Goal: Check status: Check status

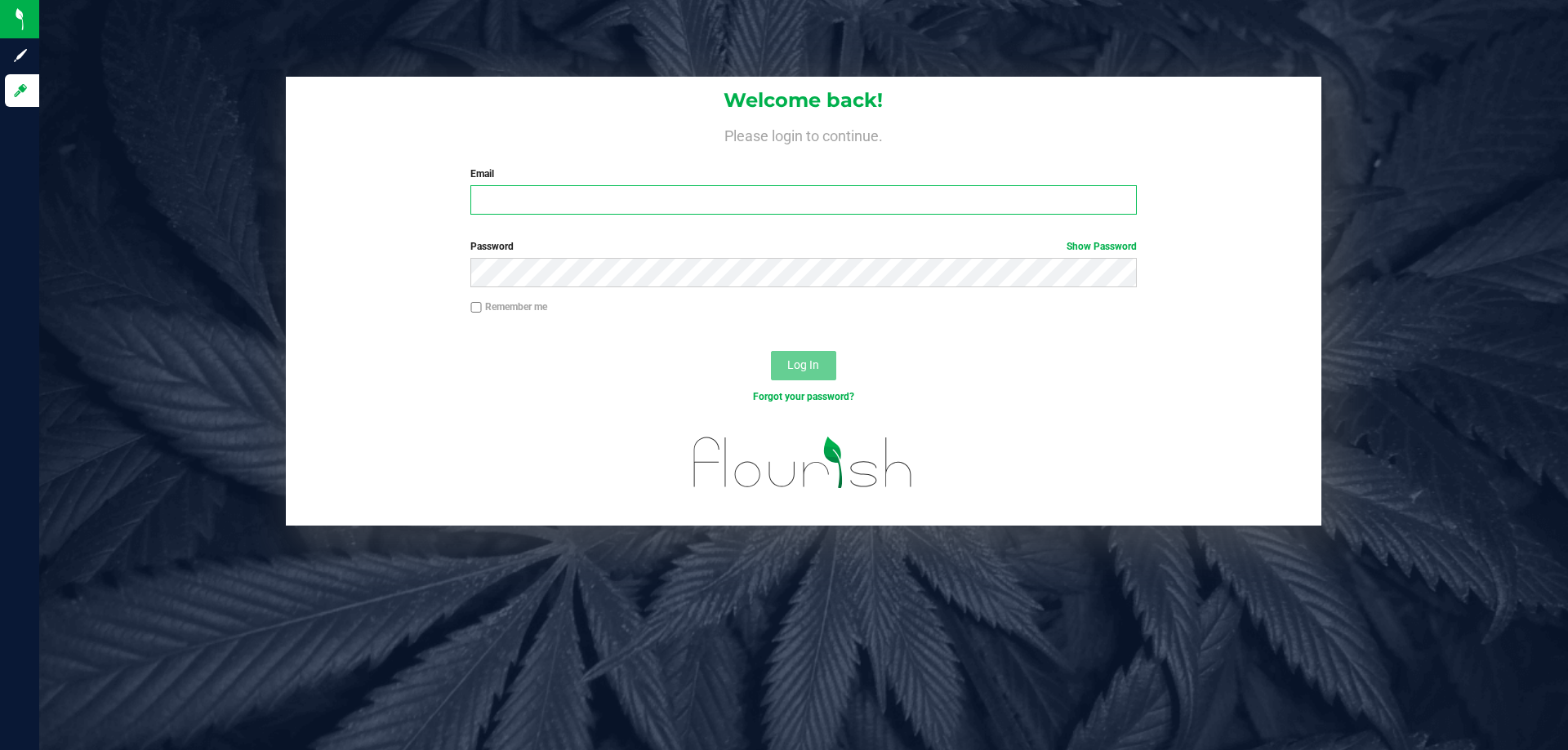
drag, startPoint x: 506, startPoint y: 209, endPoint x: 499, endPoint y: 205, distance: 8.1
click at [505, 206] on input "Email" at bounding box center [803, 200] width 665 height 29
type input "[EMAIL_ADDRESS][DOMAIN_NAME]"
click at [771, 351] on button "Log In" at bounding box center [803, 365] width 65 height 29
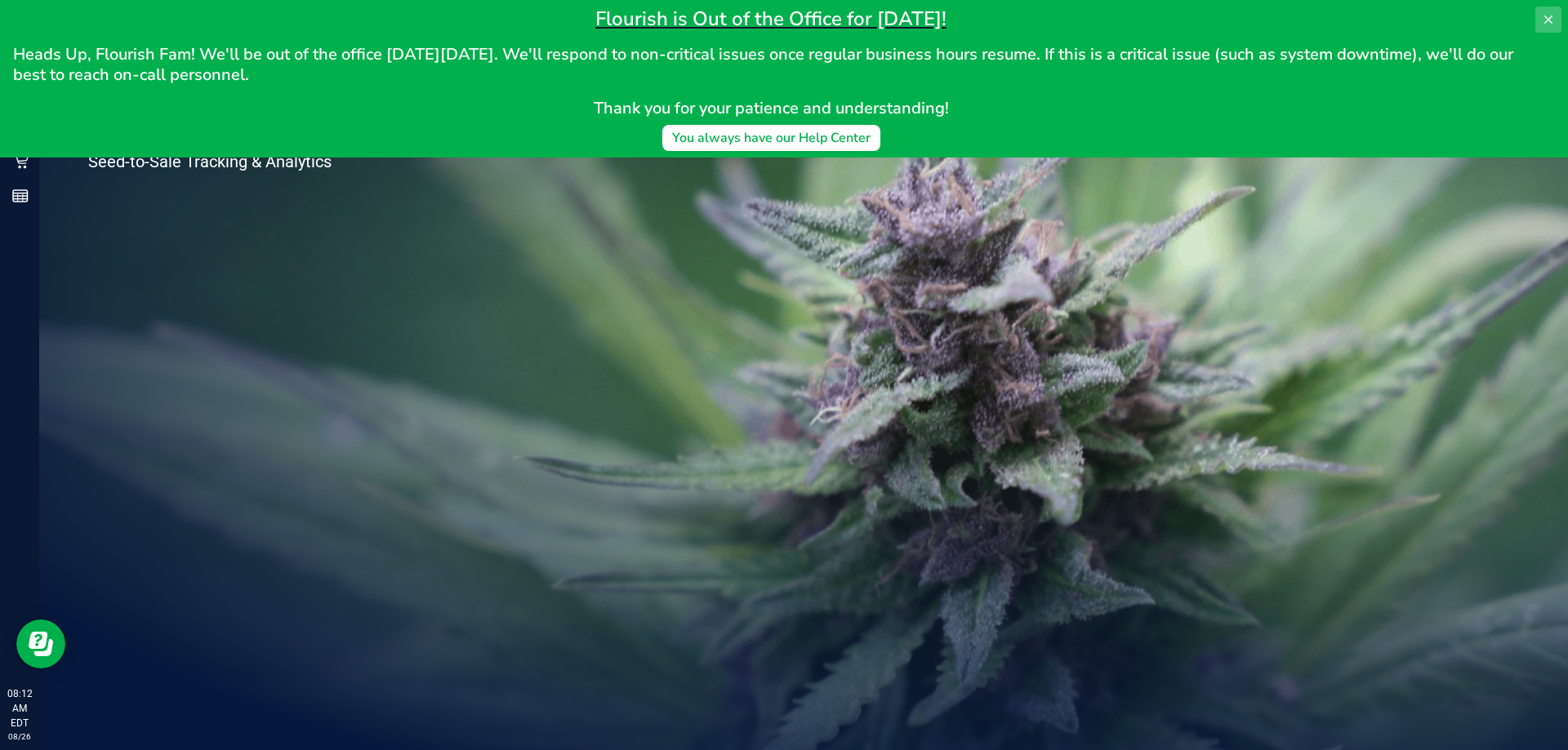
click at [1543, 18] on icon at bounding box center [1548, 18] width 13 height 13
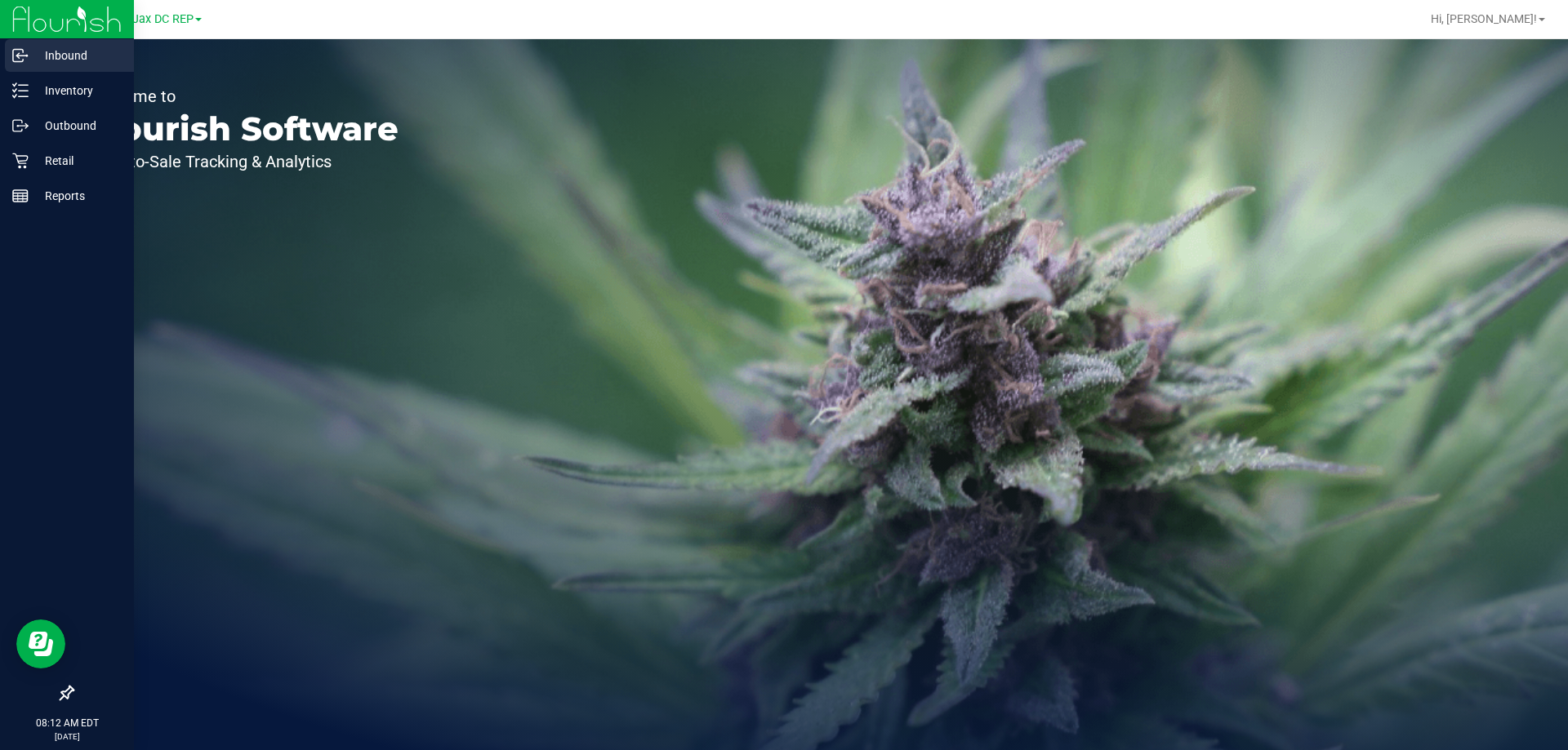
click at [54, 51] on p "Inbound" at bounding box center [77, 55] width 98 height 19
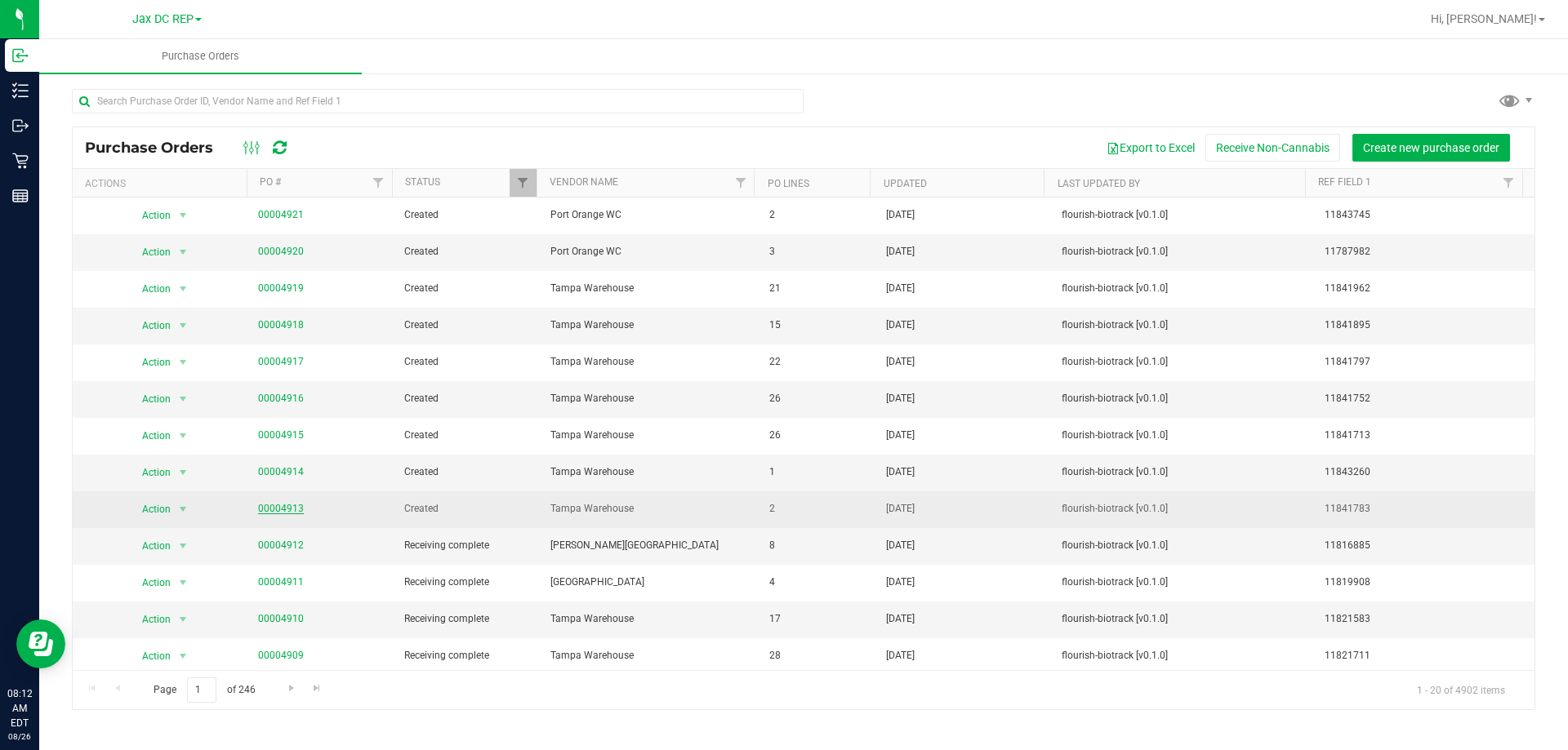
click at [262, 506] on link "00004913" at bounding box center [280, 508] width 46 height 12
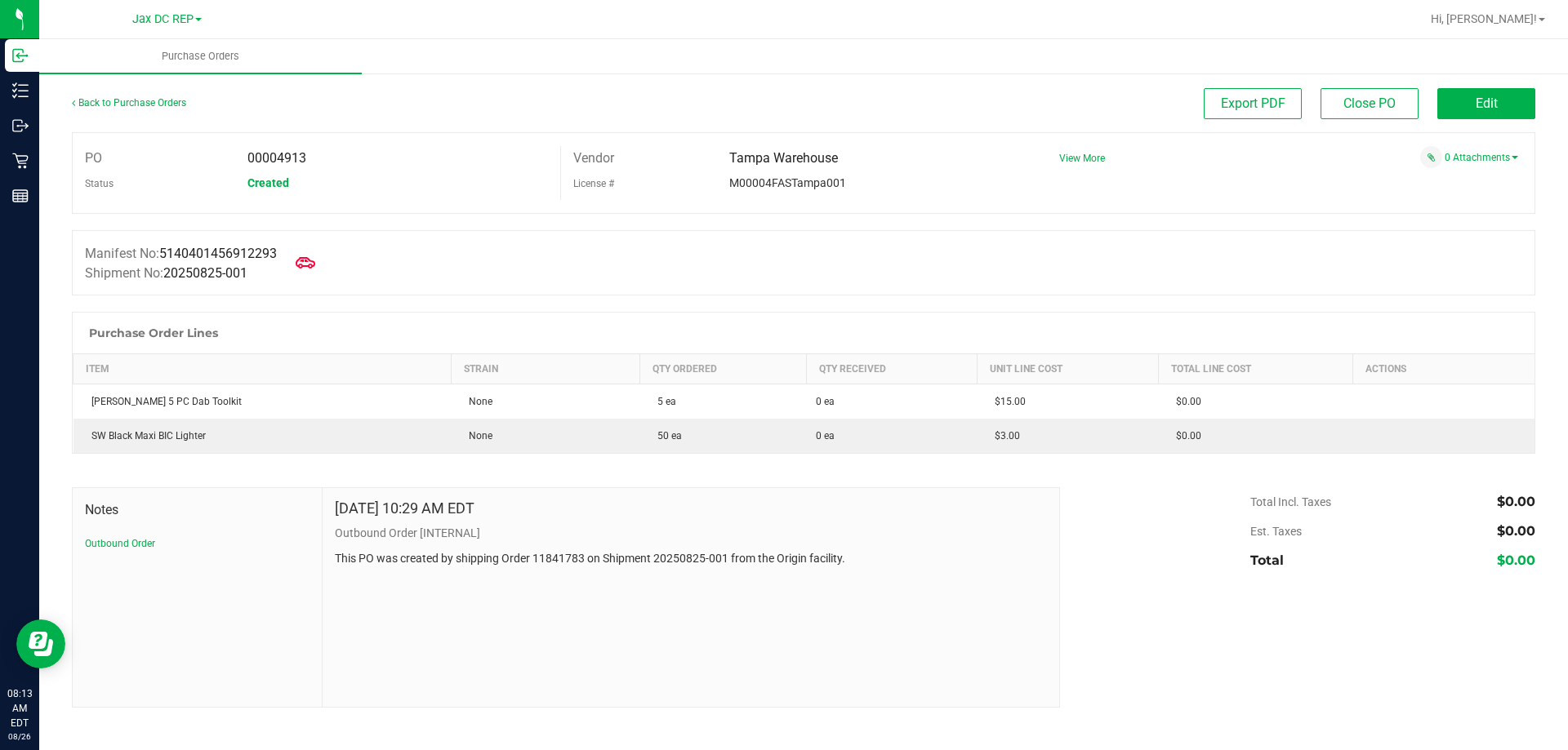
click at [111, 110] on div "Back to Purchase Orders" at bounding box center [255, 103] width 366 height 29
click at [133, 99] on link "Back to Purchase Orders" at bounding box center [129, 103] width 115 height 12
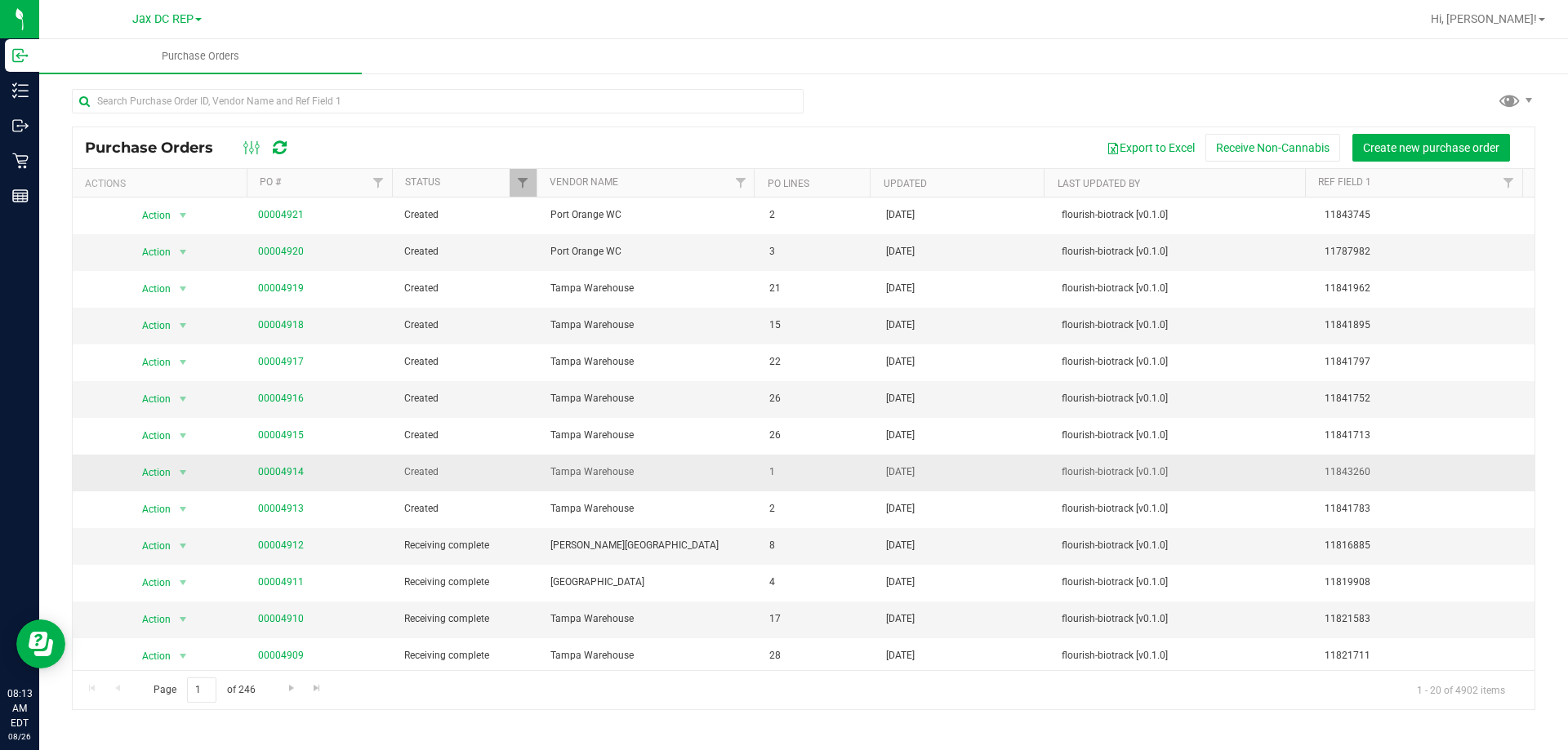
click at [283, 460] on td "00004914" at bounding box center [321, 473] width 146 height 37
click at [288, 470] on link "00004914" at bounding box center [280, 472] width 46 height 12
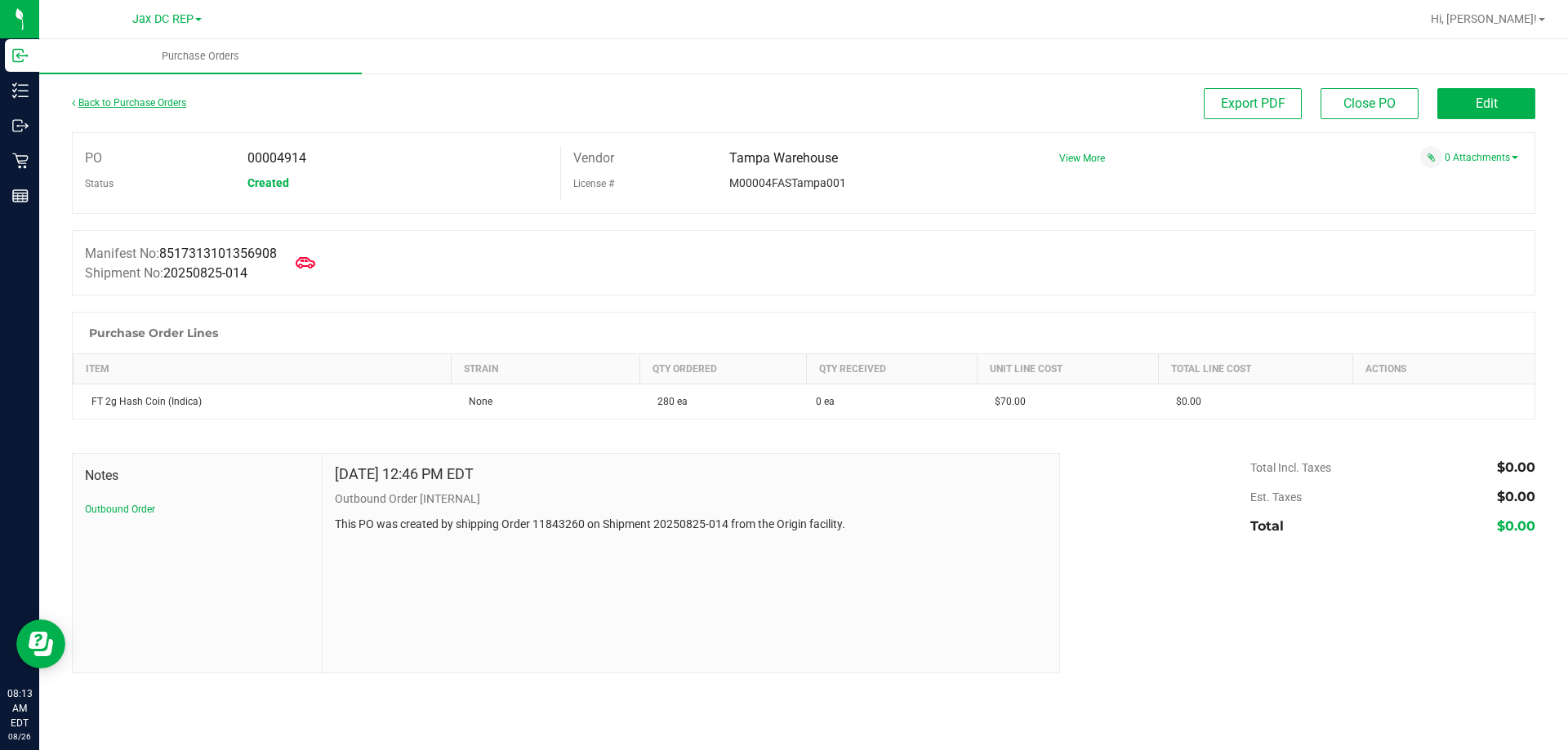
click at [151, 99] on link "Back to Purchase Orders" at bounding box center [129, 103] width 115 height 12
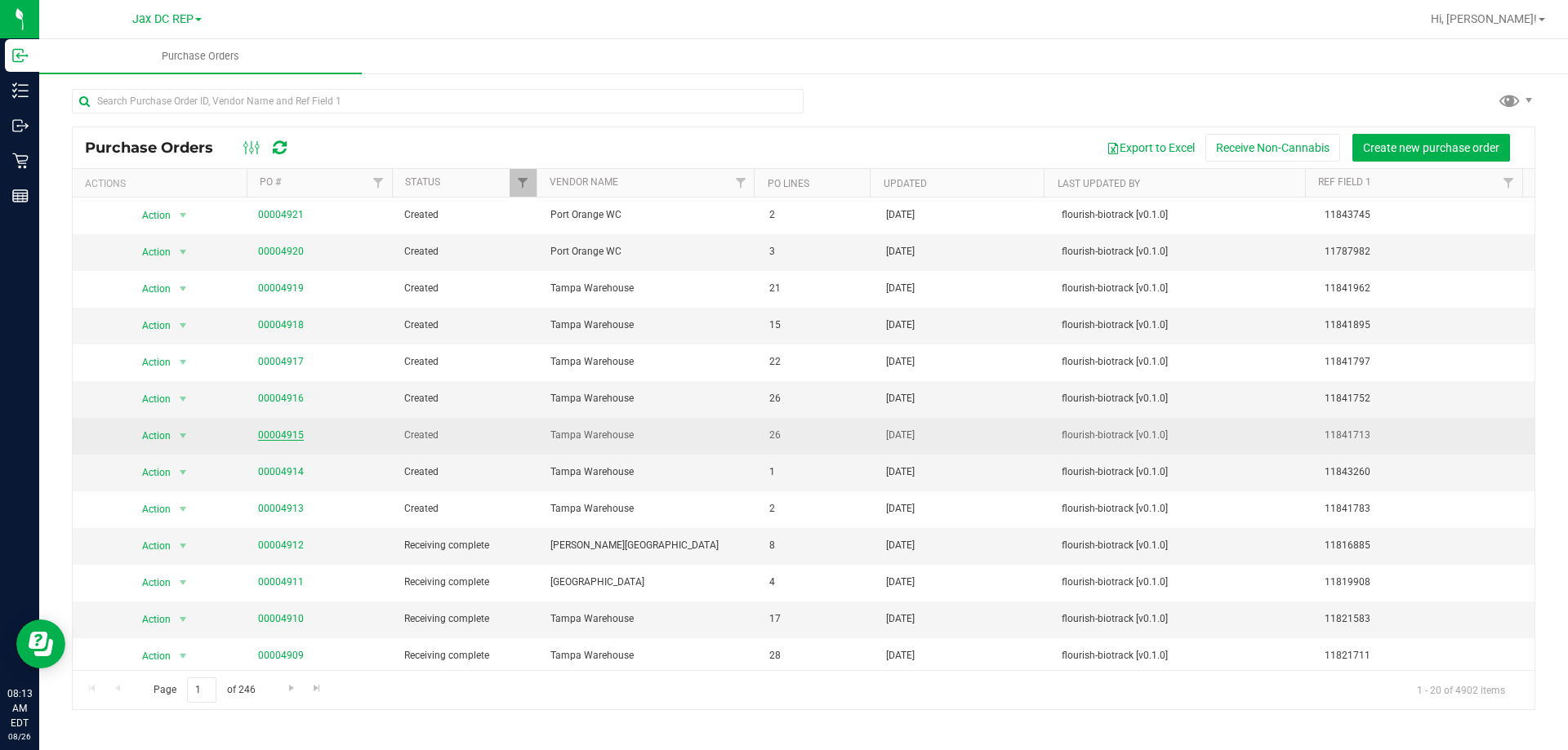
click at [276, 434] on link "00004915" at bounding box center [280, 435] width 46 height 12
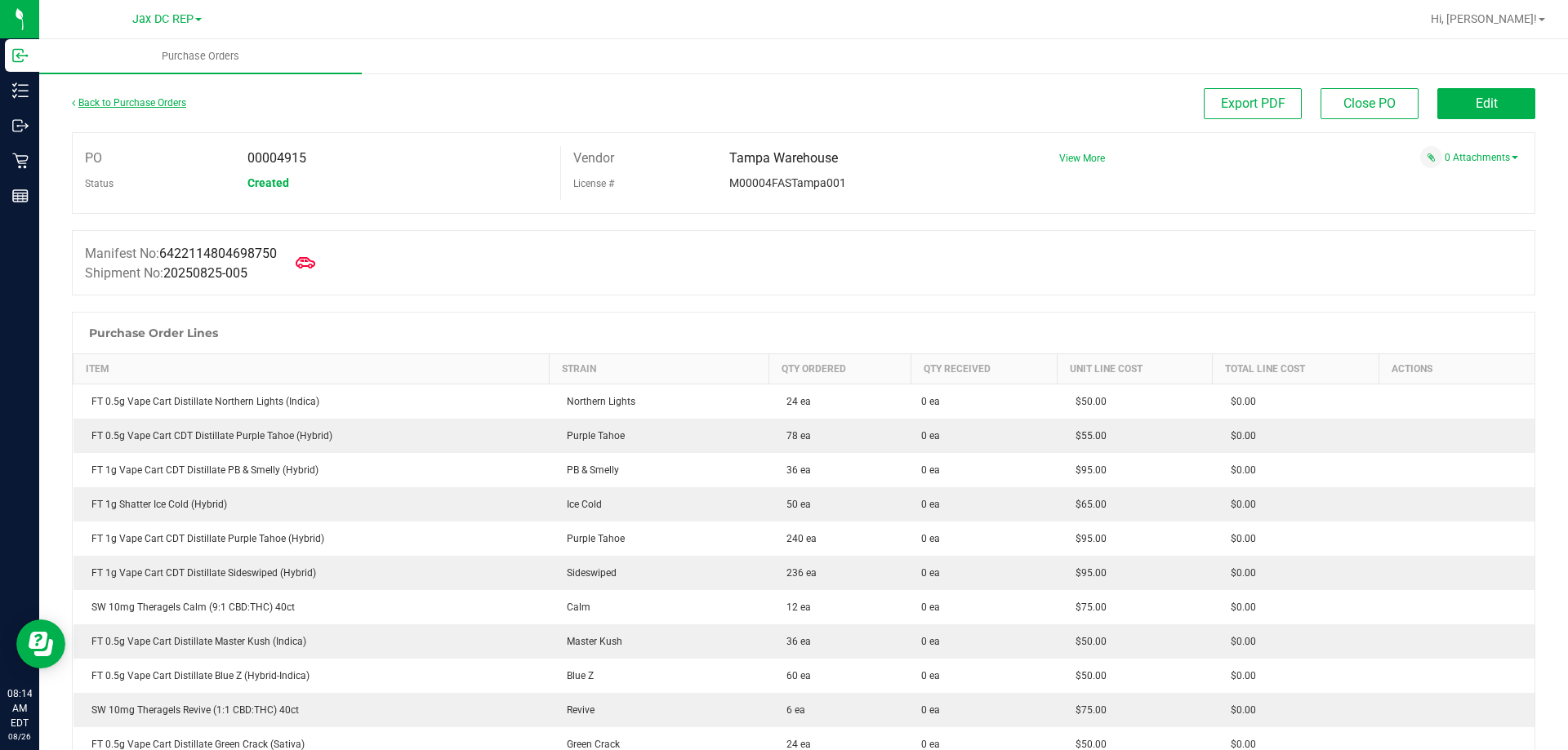
click at [147, 102] on link "Back to Purchase Orders" at bounding box center [129, 103] width 115 height 12
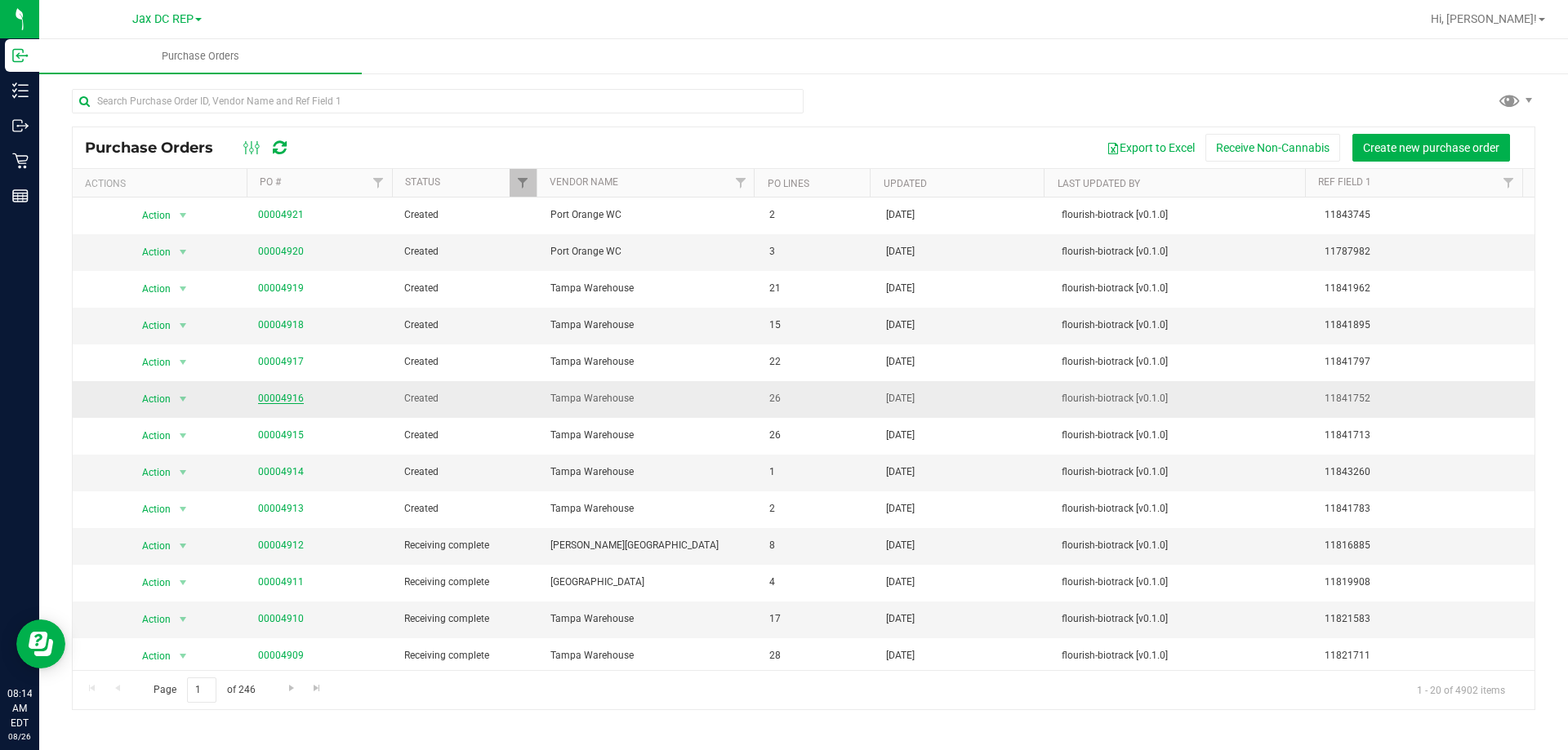
click at [279, 402] on link "00004916" at bounding box center [280, 398] width 46 height 12
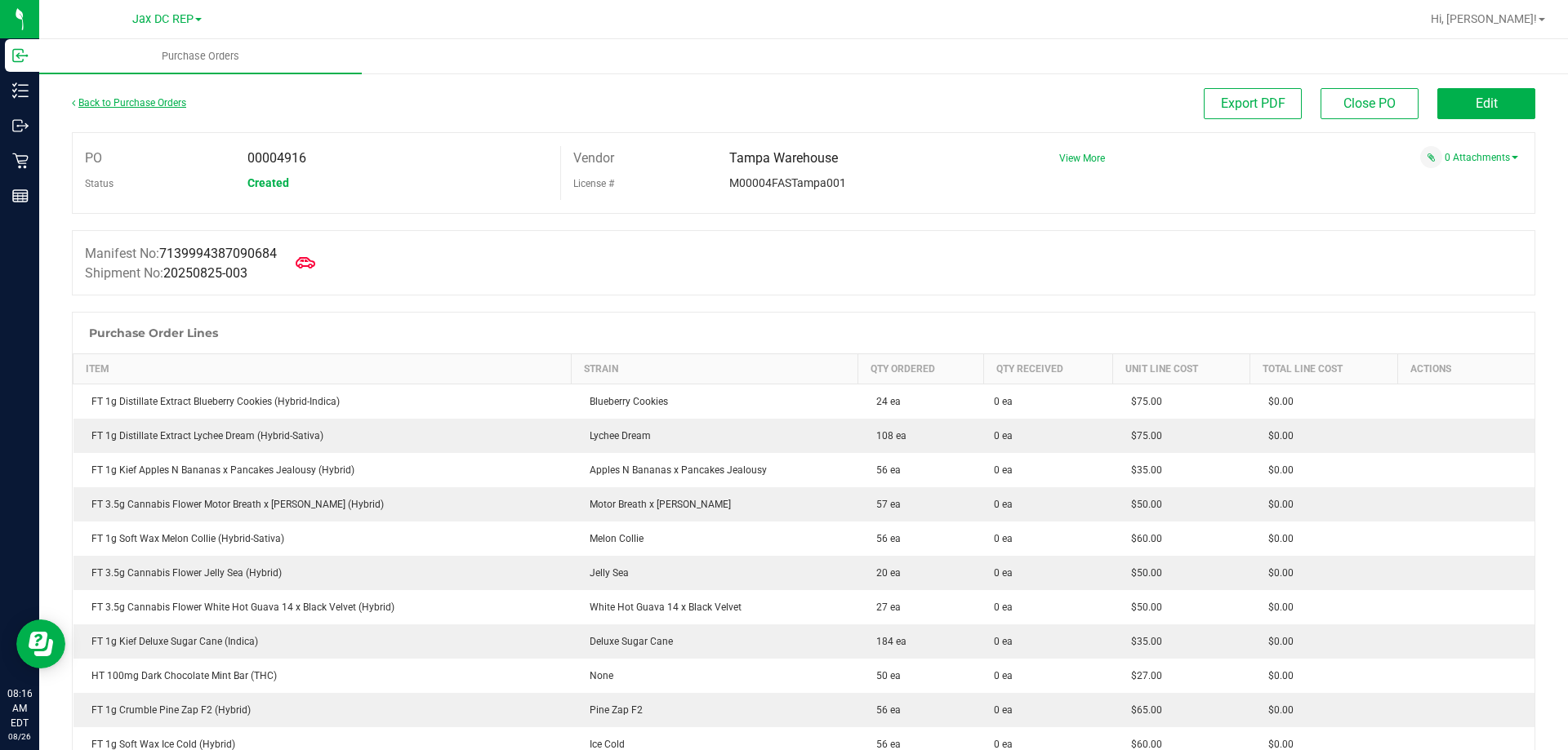
click at [134, 104] on link "Back to Purchase Orders" at bounding box center [129, 103] width 115 height 12
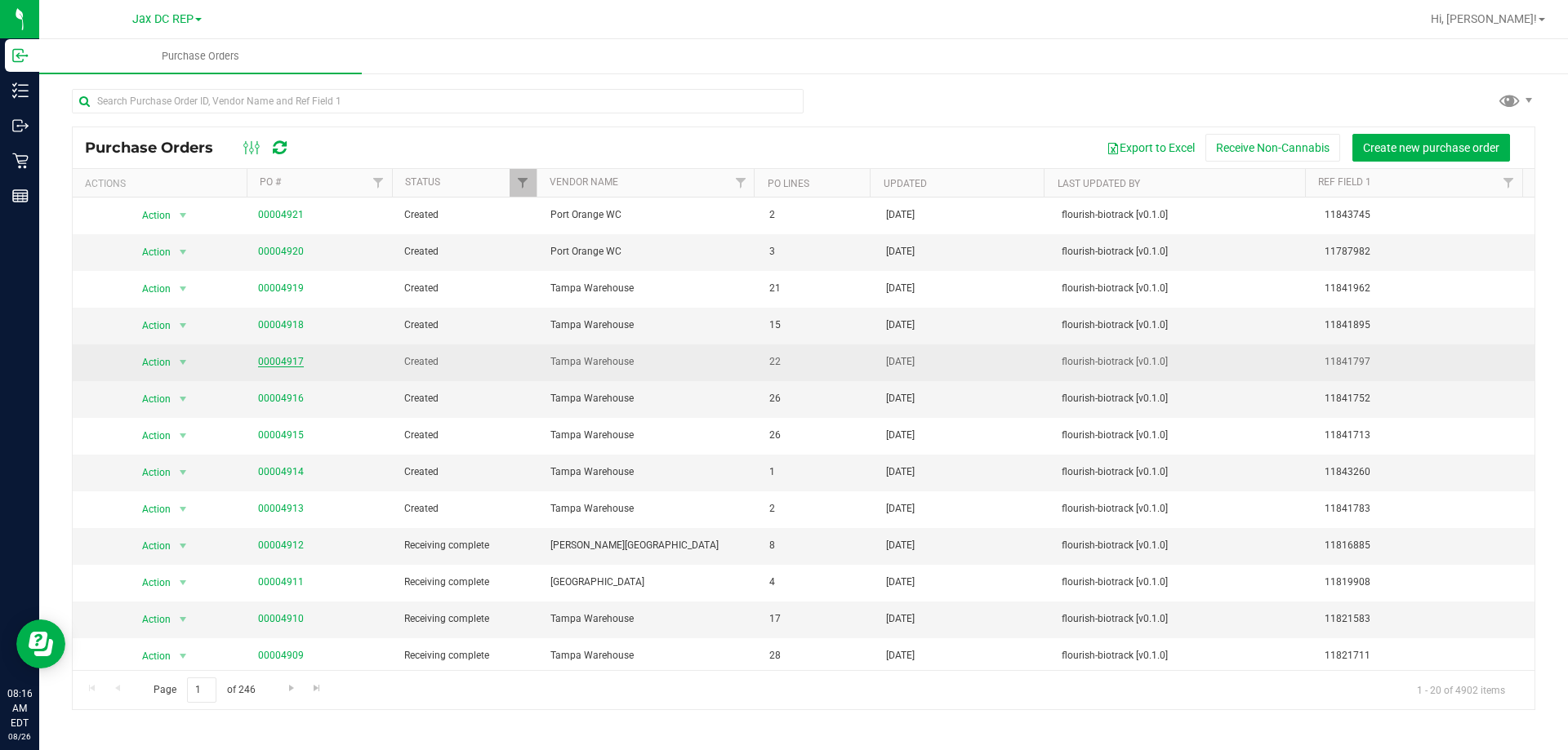
click at [271, 361] on link "00004917" at bounding box center [280, 361] width 46 height 12
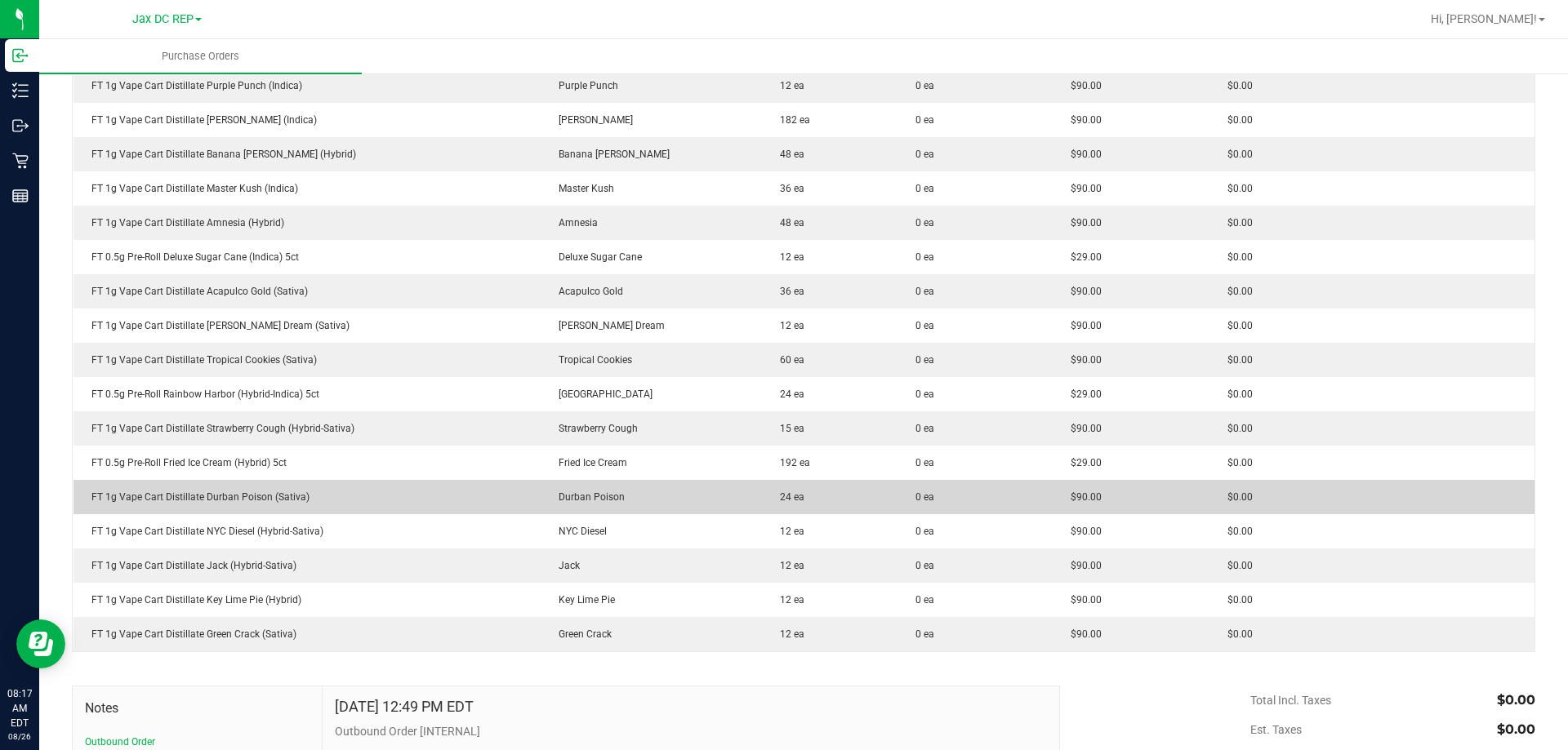
scroll to position [490, 0]
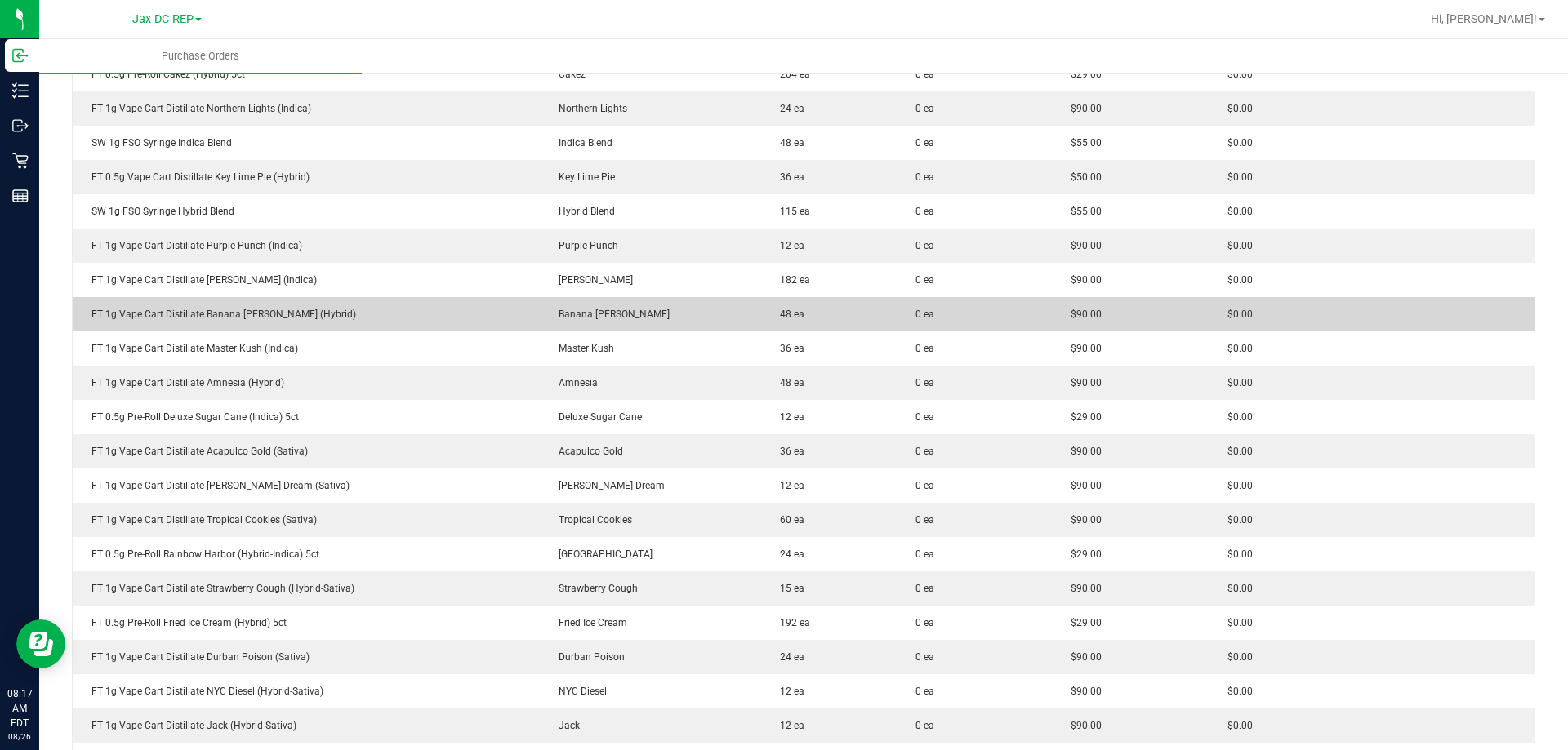
drag, startPoint x: 253, startPoint y: 155, endPoint x: 254, endPoint y: 173, distance: 18.0
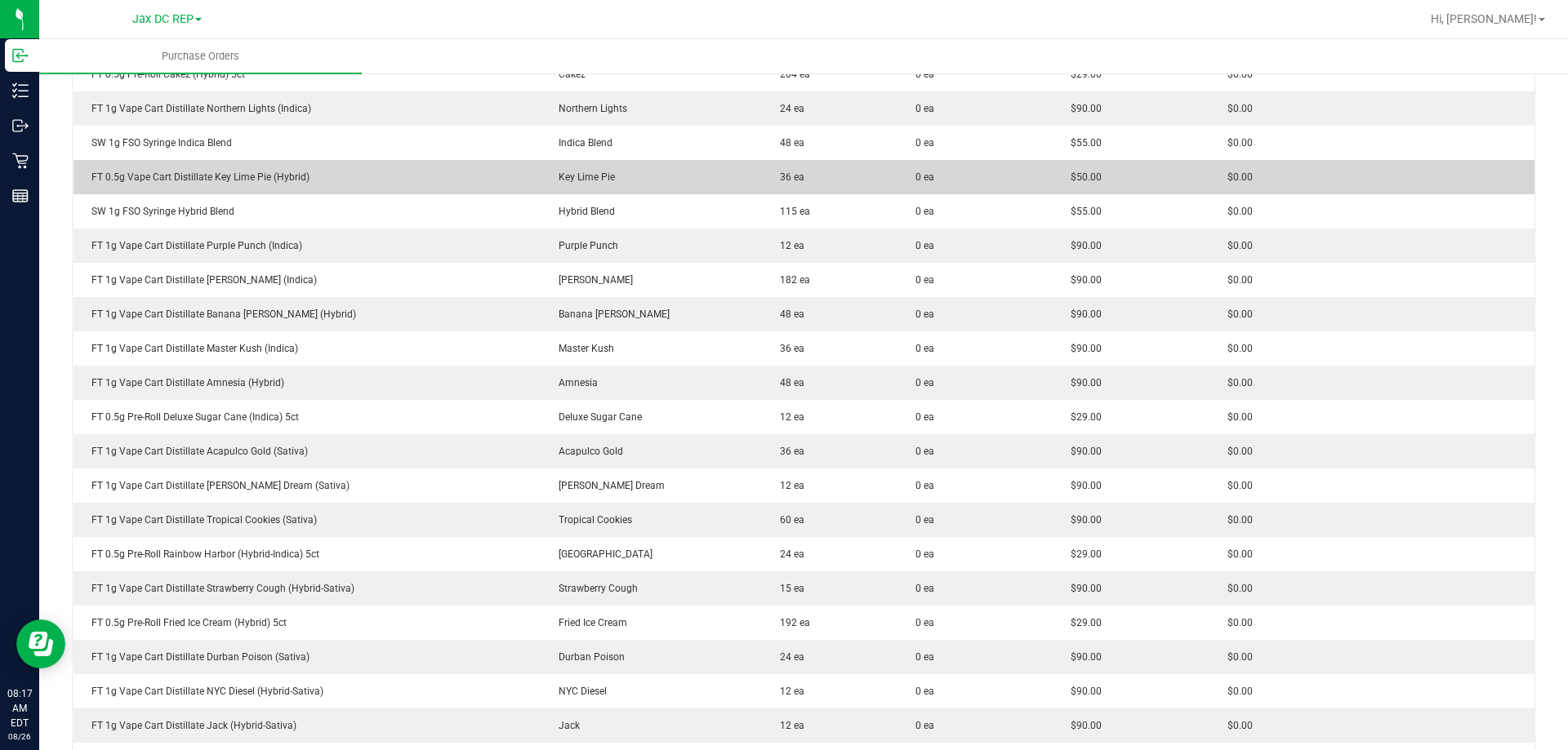
scroll to position [326, 0]
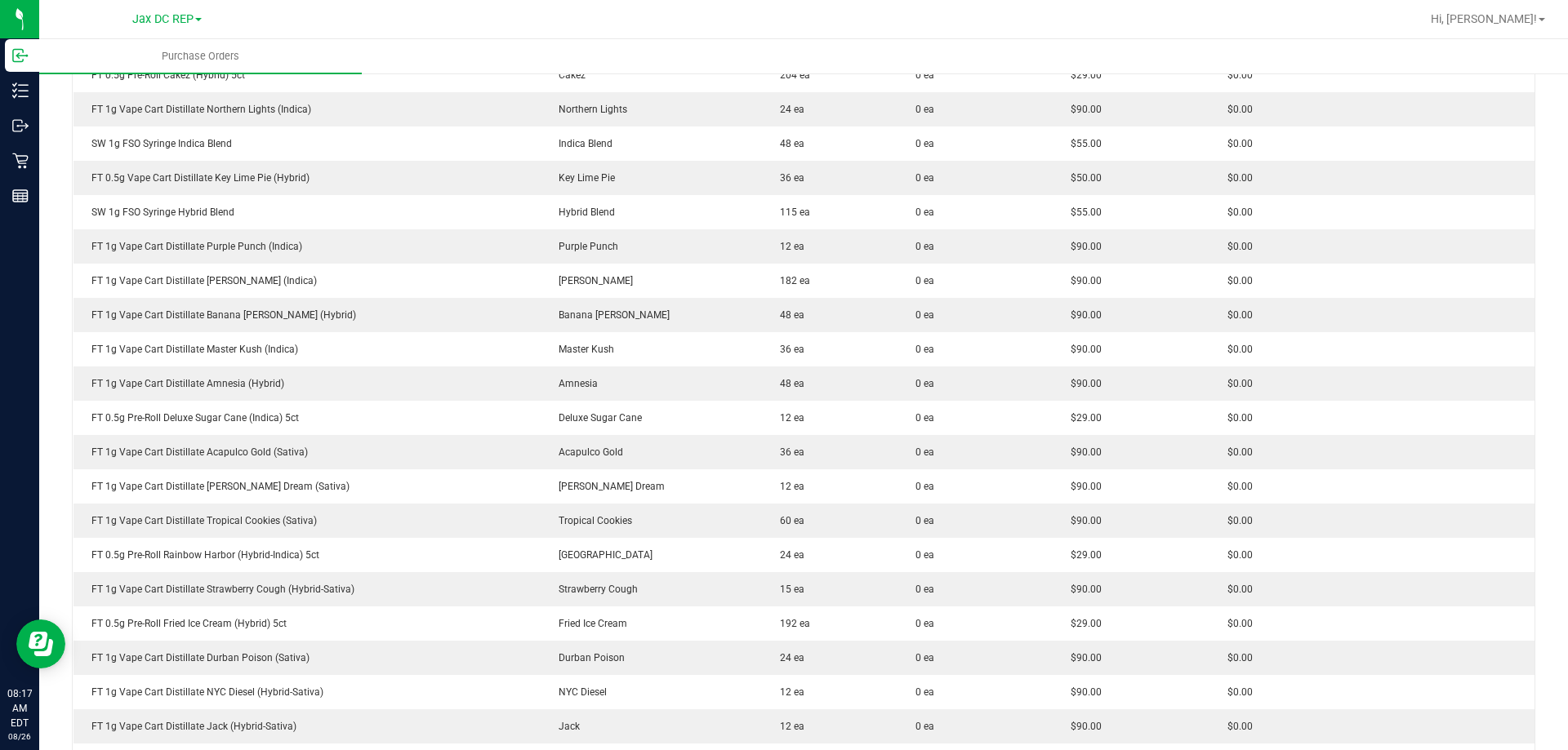
drag, startPoint x: 254, startPoint y: 173, endPoint x: 1541, endPoint y: 168, distance: 1287.0
click at [1541, 168] on div "Back to Purchase Orders Export PDF Close PO Edit PO 00004917 Status Created Ven…" at bounding box center [803, 414] width 1528 height 1338
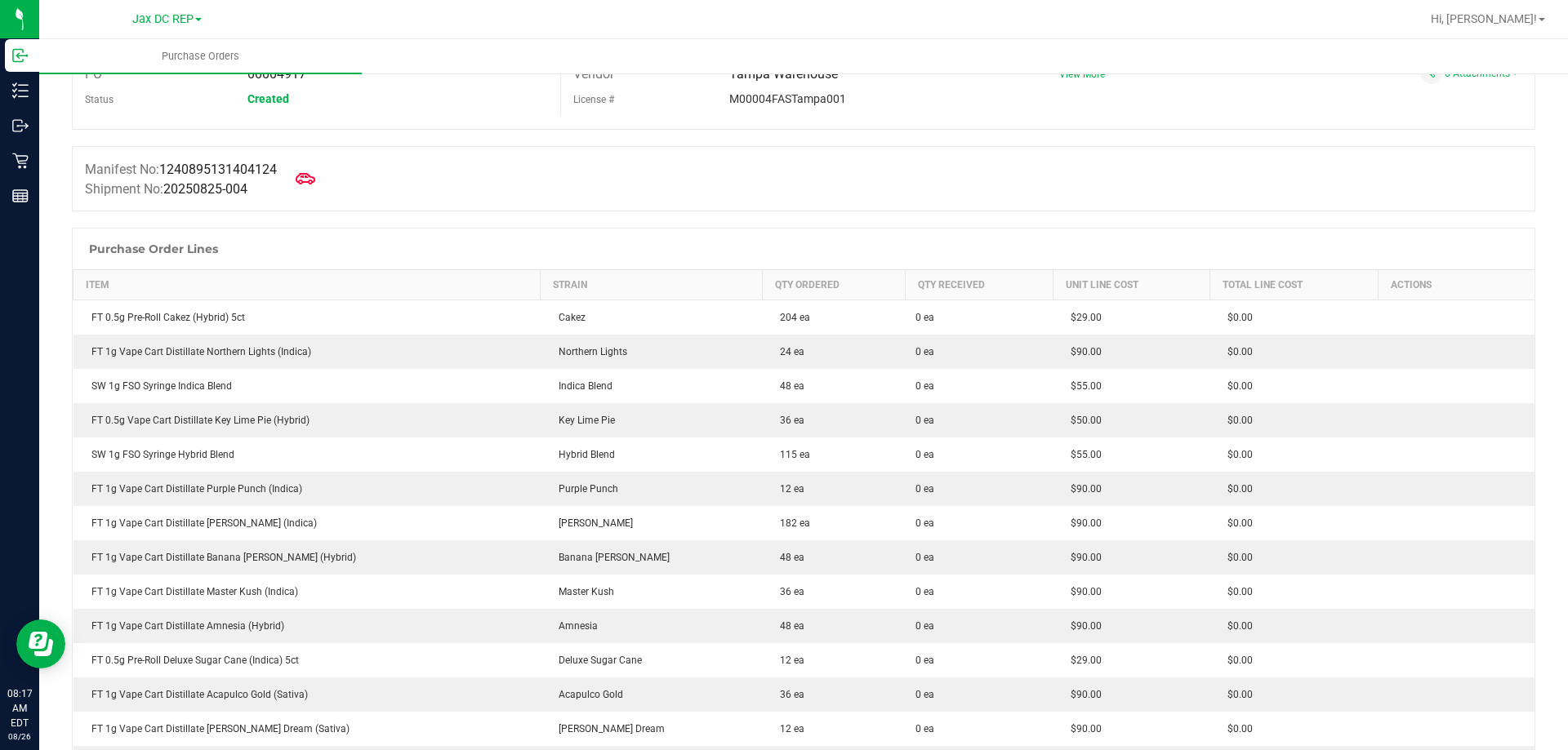
scroll to position [0, 0]
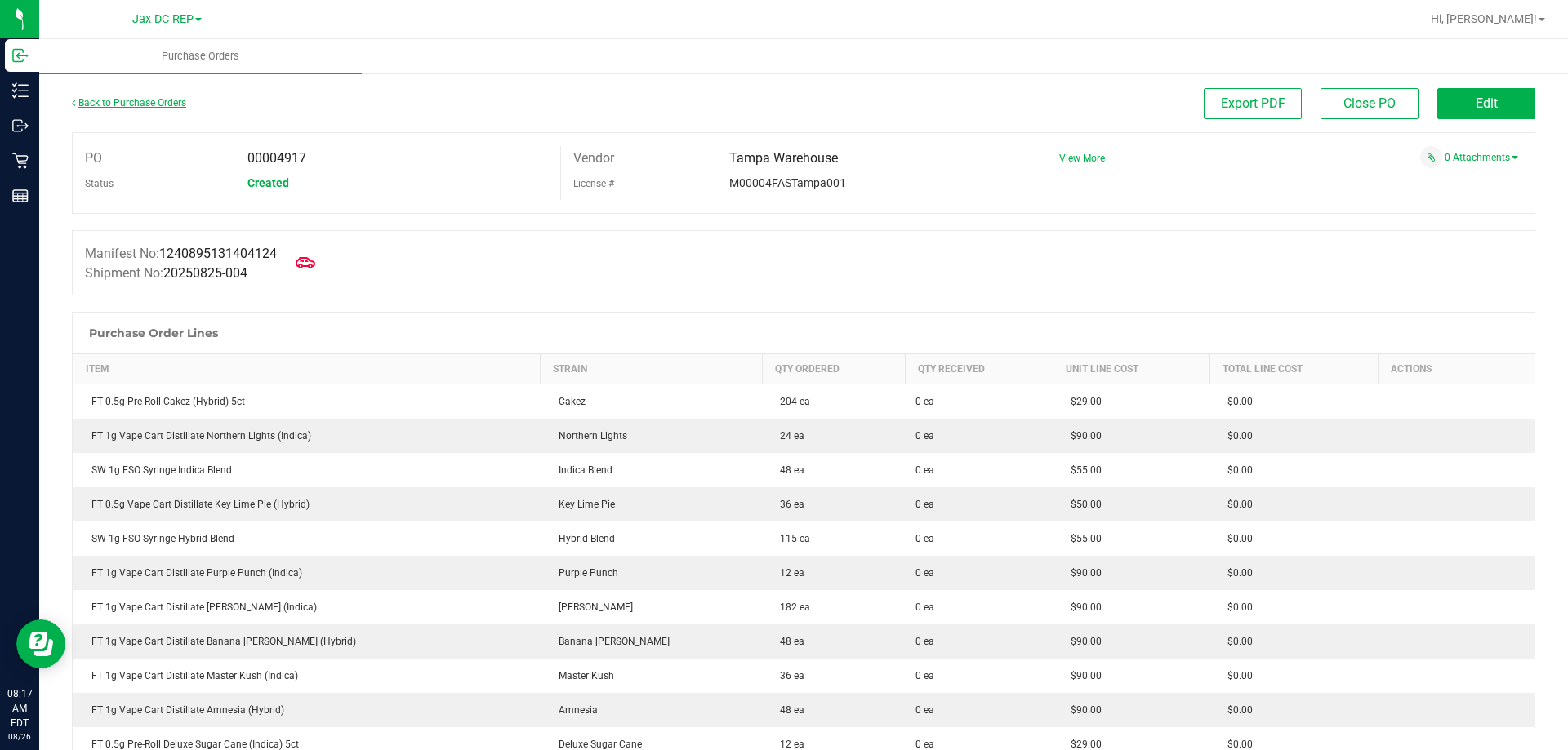
click at [136, 103] on link "Back to Purchase Orders" at bounding box center [129, 103] width 115 height 12
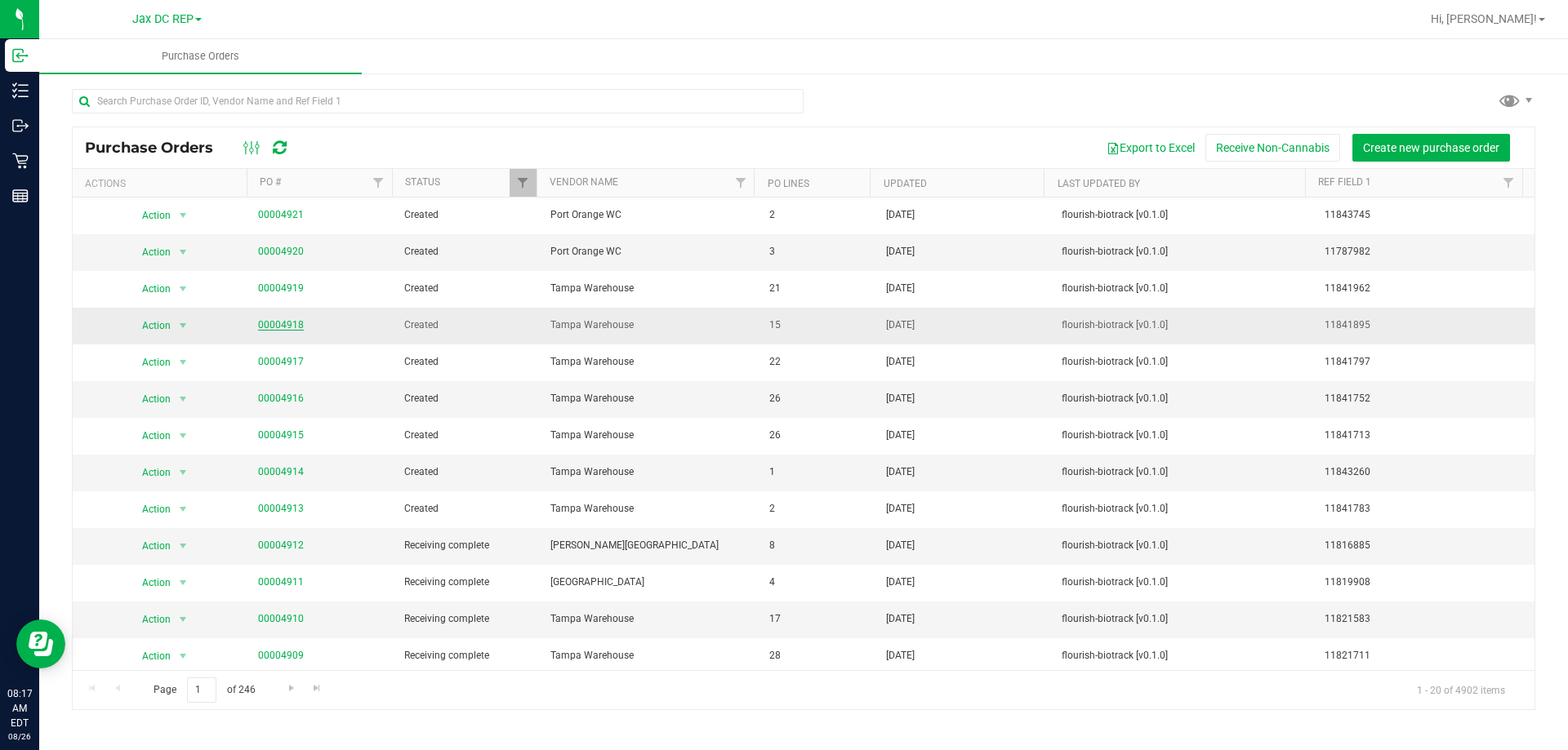
click at [262, 325] on link "00004918" at bounding box center [280, 324] width 46 height 12
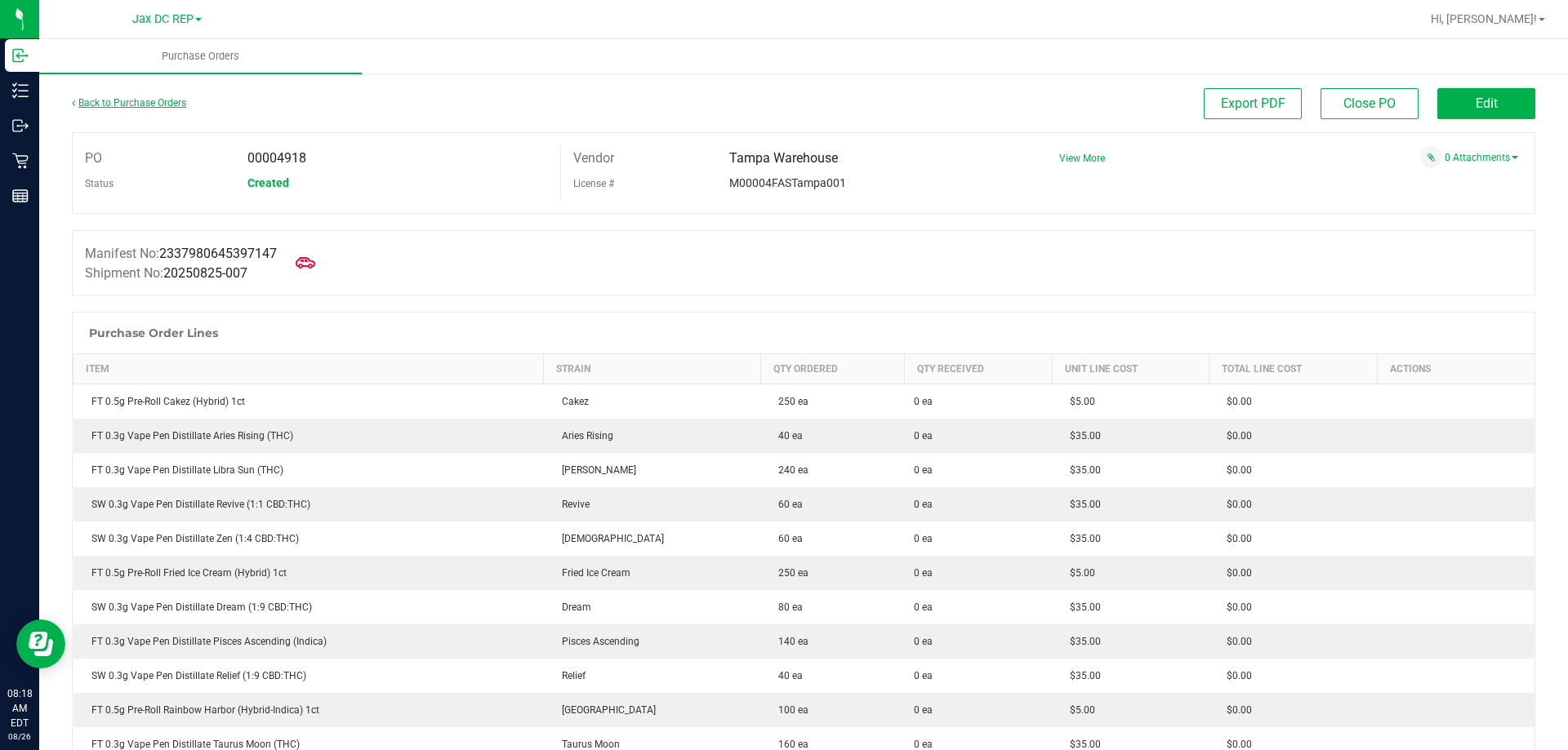
click at [170, 104] on link "Back to Purchase Orders" at bounding box center [129, 103] width 115 height 12
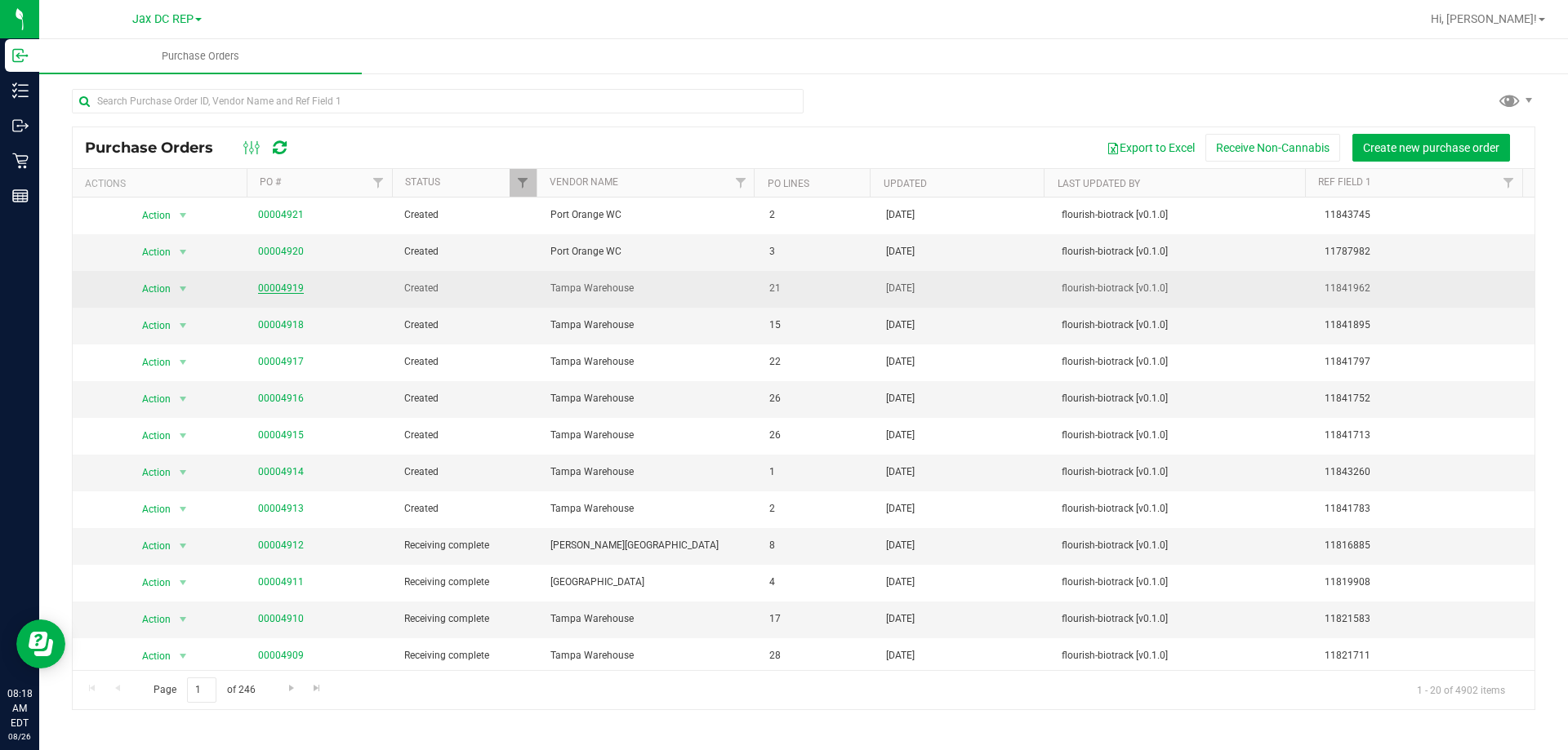
click at [284, 289] on link "00004919" at bounding box center [280, 289] width 46 height 12
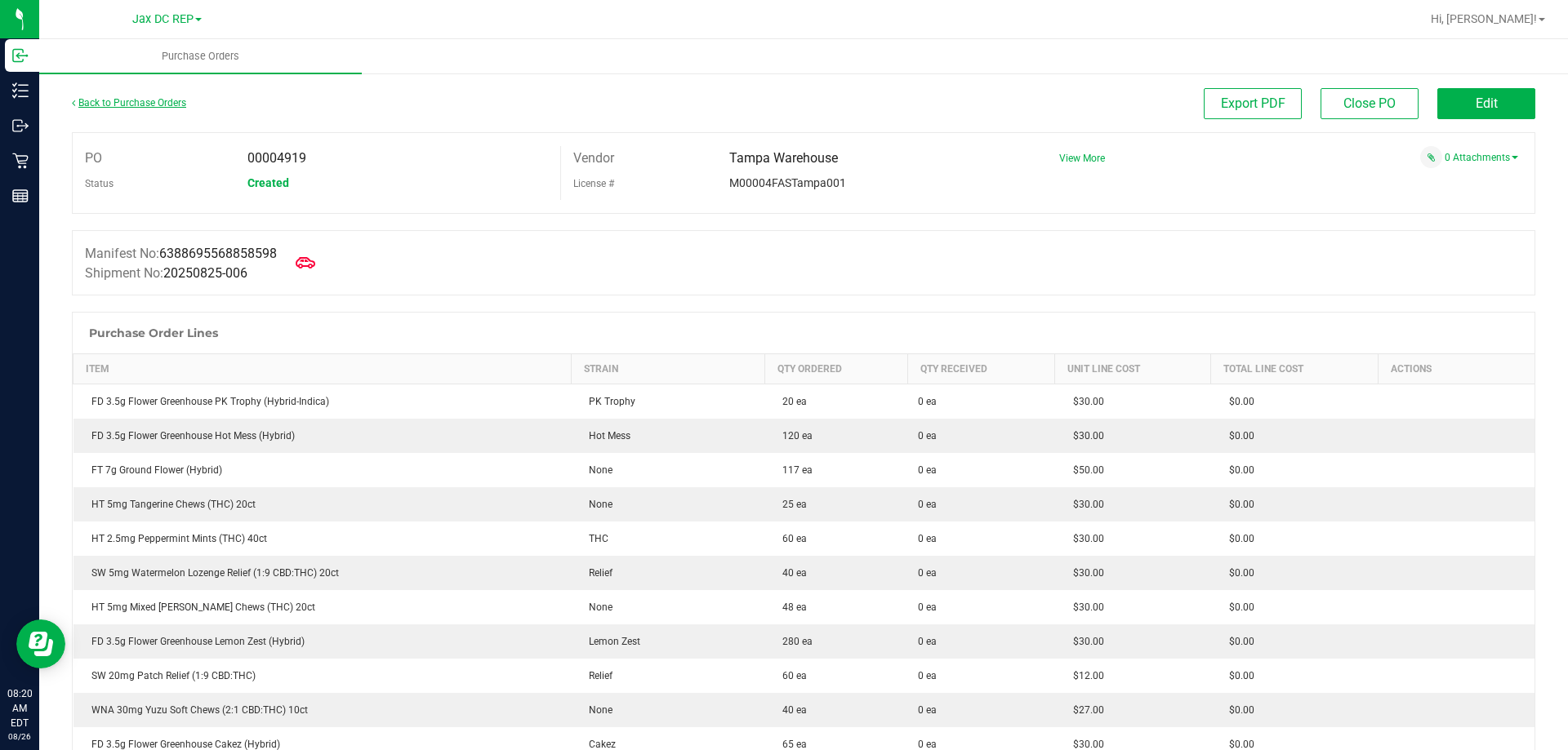
click at [150, 101] on link "Back to Purchase Orders" at bounding box center [129, 103] width 115 height 12
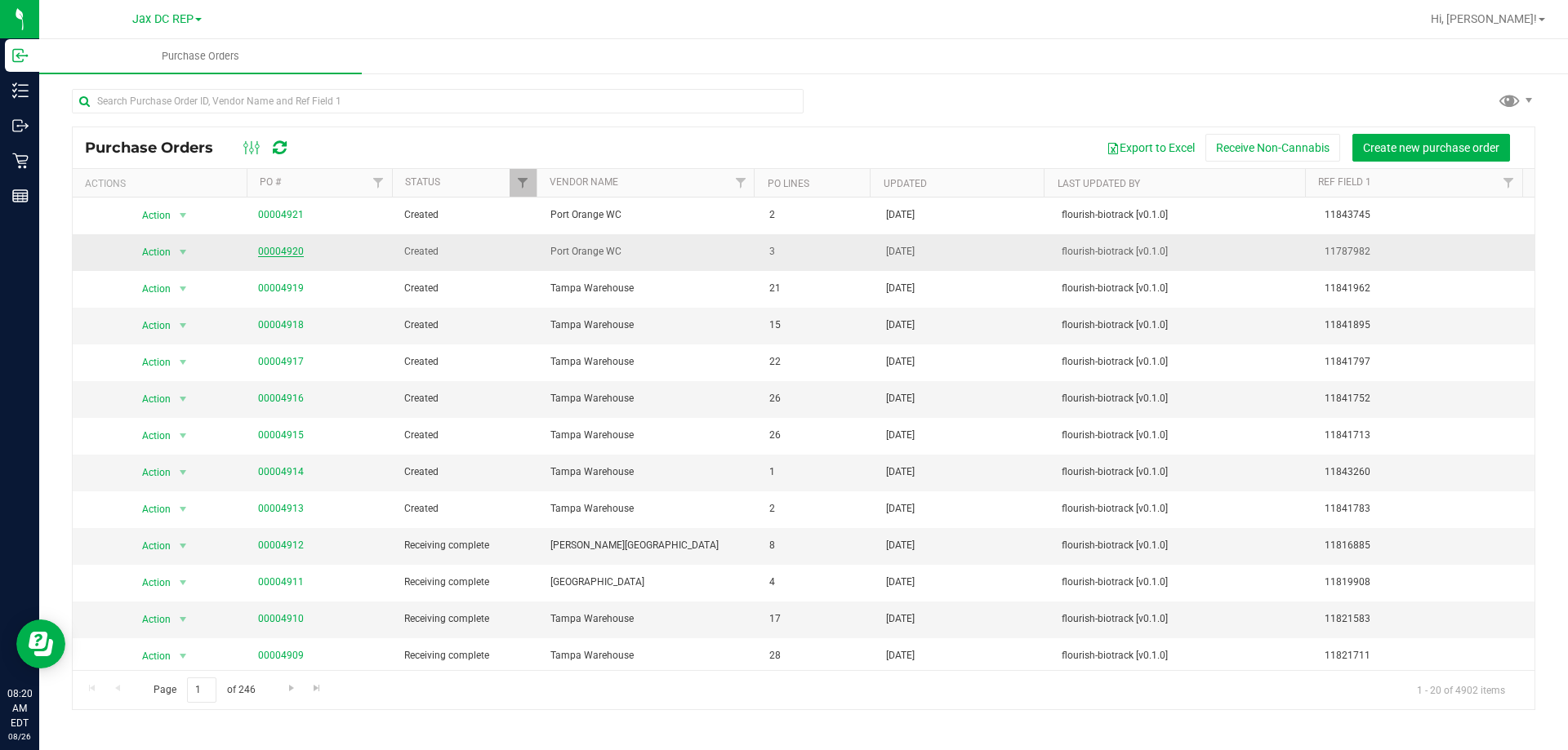
click at [275, 255] on link "00004920" at bounding box center [280, 252] width 46 height 12
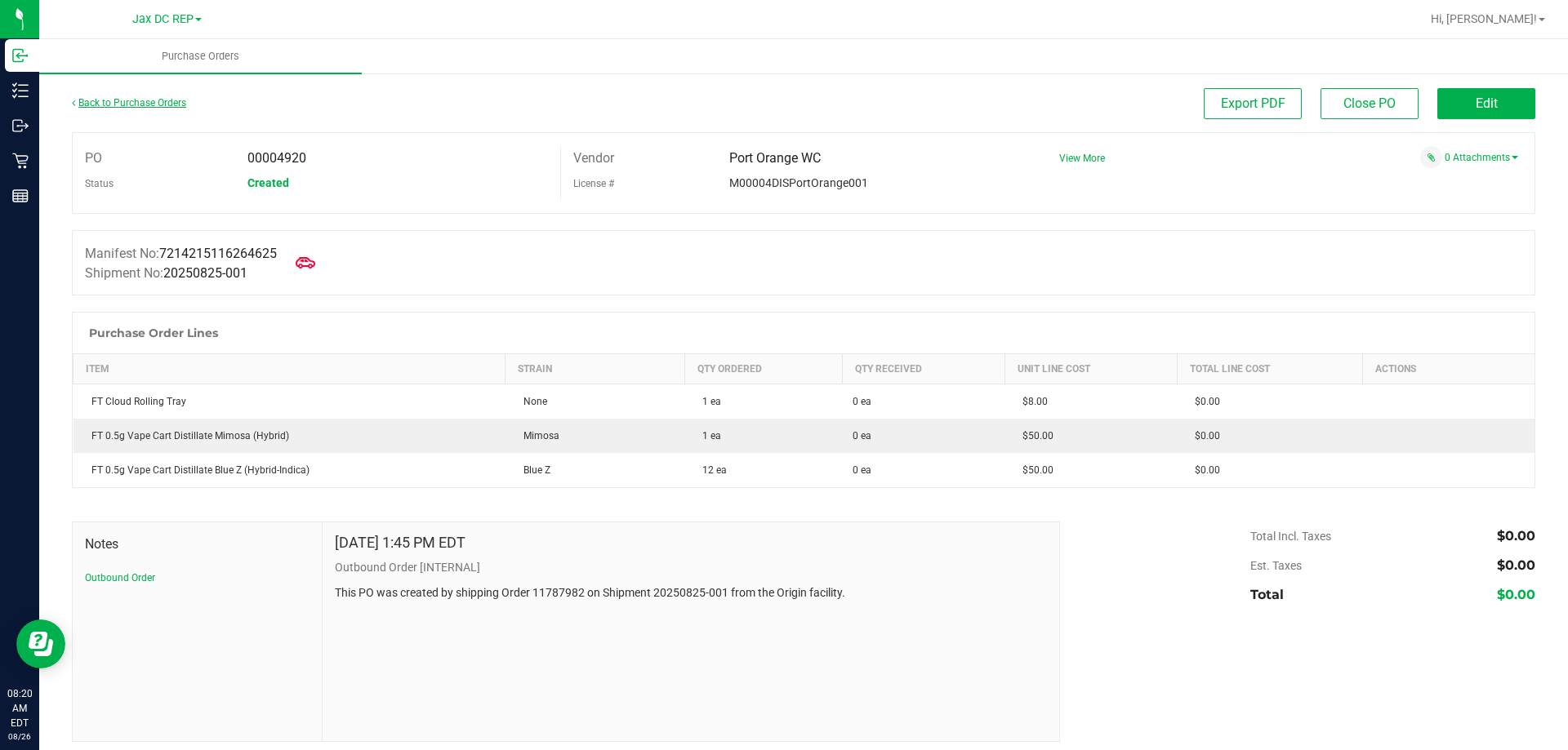
click at [157, 104] on link "Back to Purchase Orders" at bounding box center [129, 103] width 115 height 12
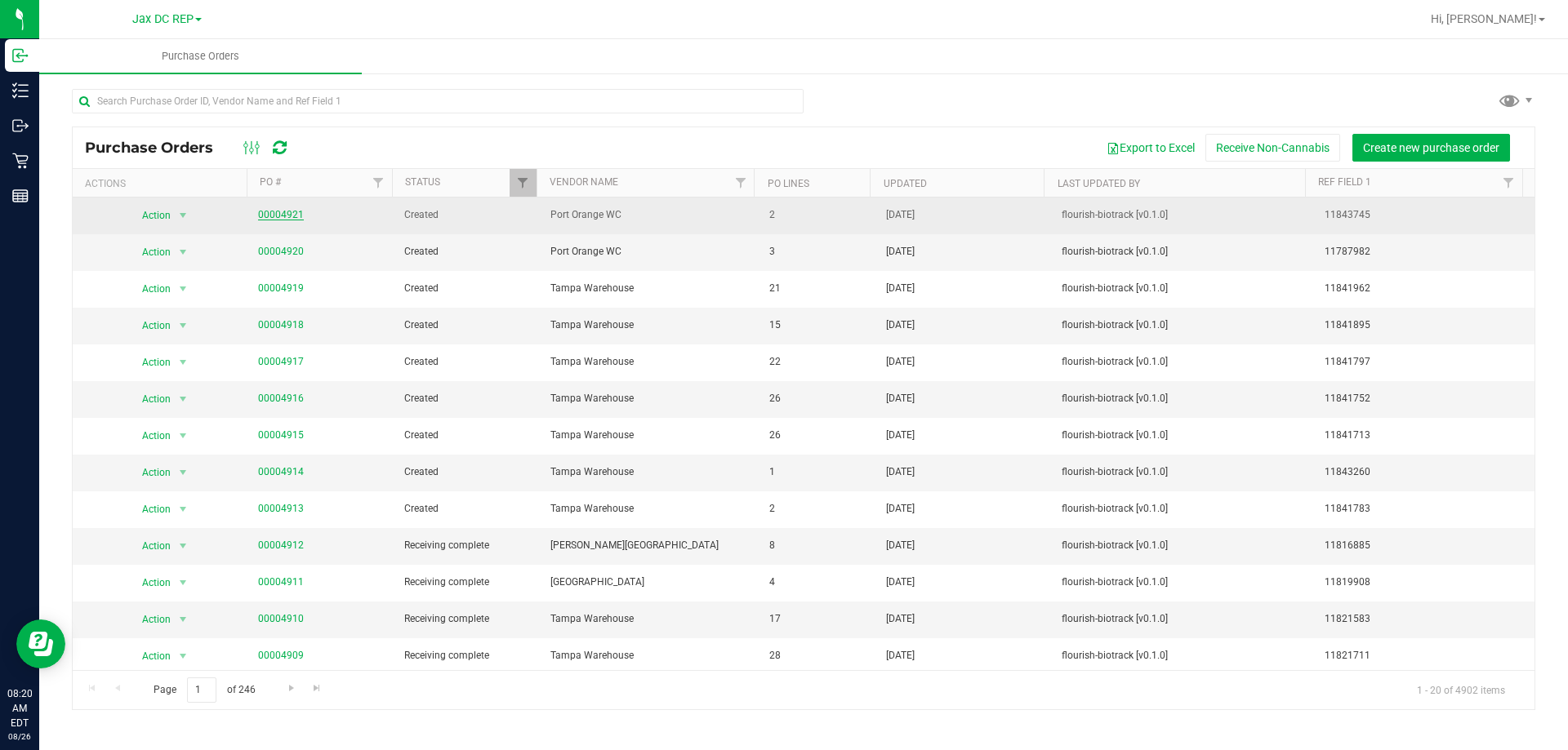
click at [280, 212] on link "00004921" at bounding box center [280, 215] width 46 height 12
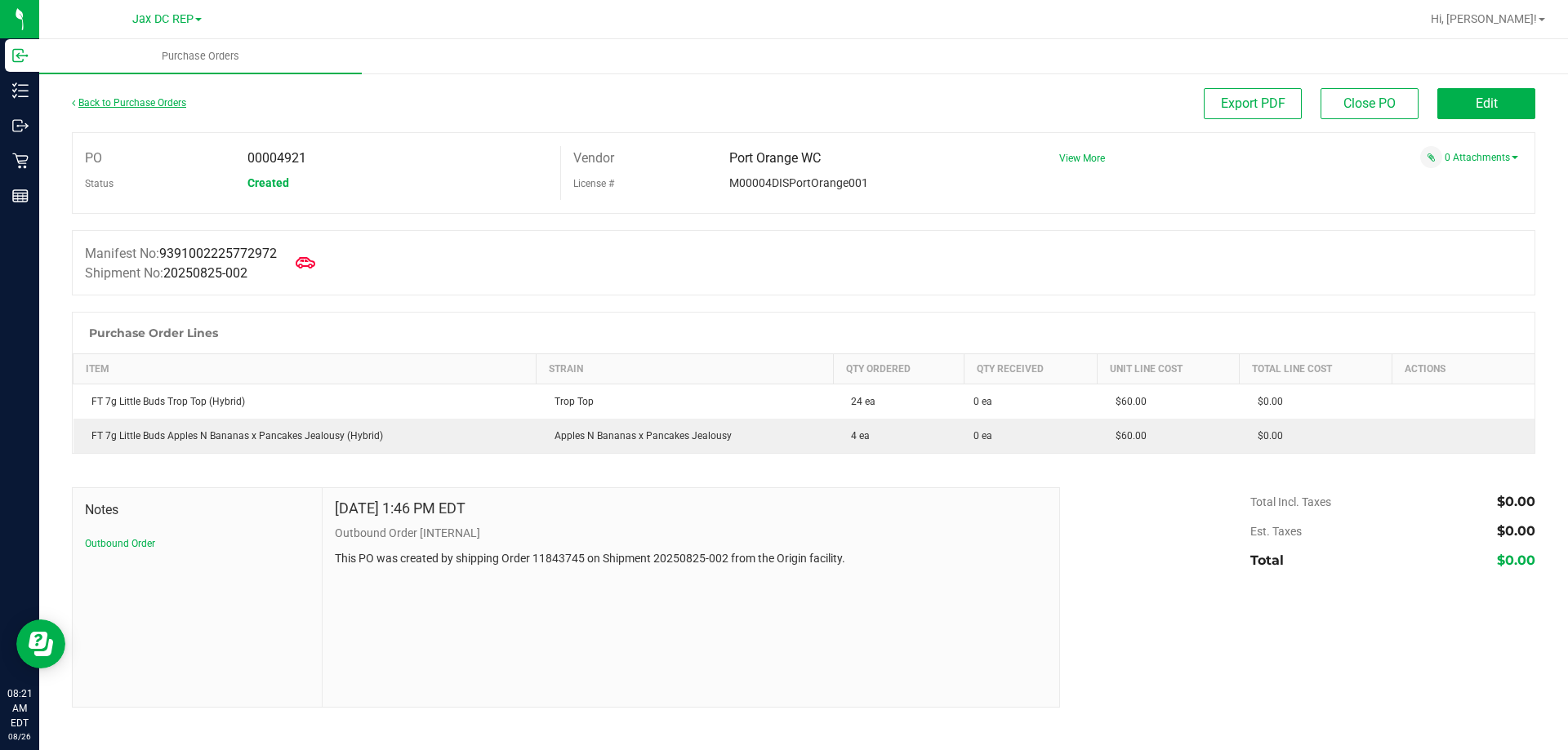
click at [136, 107] on link "Back to Purchase Orders" at bounding box center [129, 103] width 115 height 12
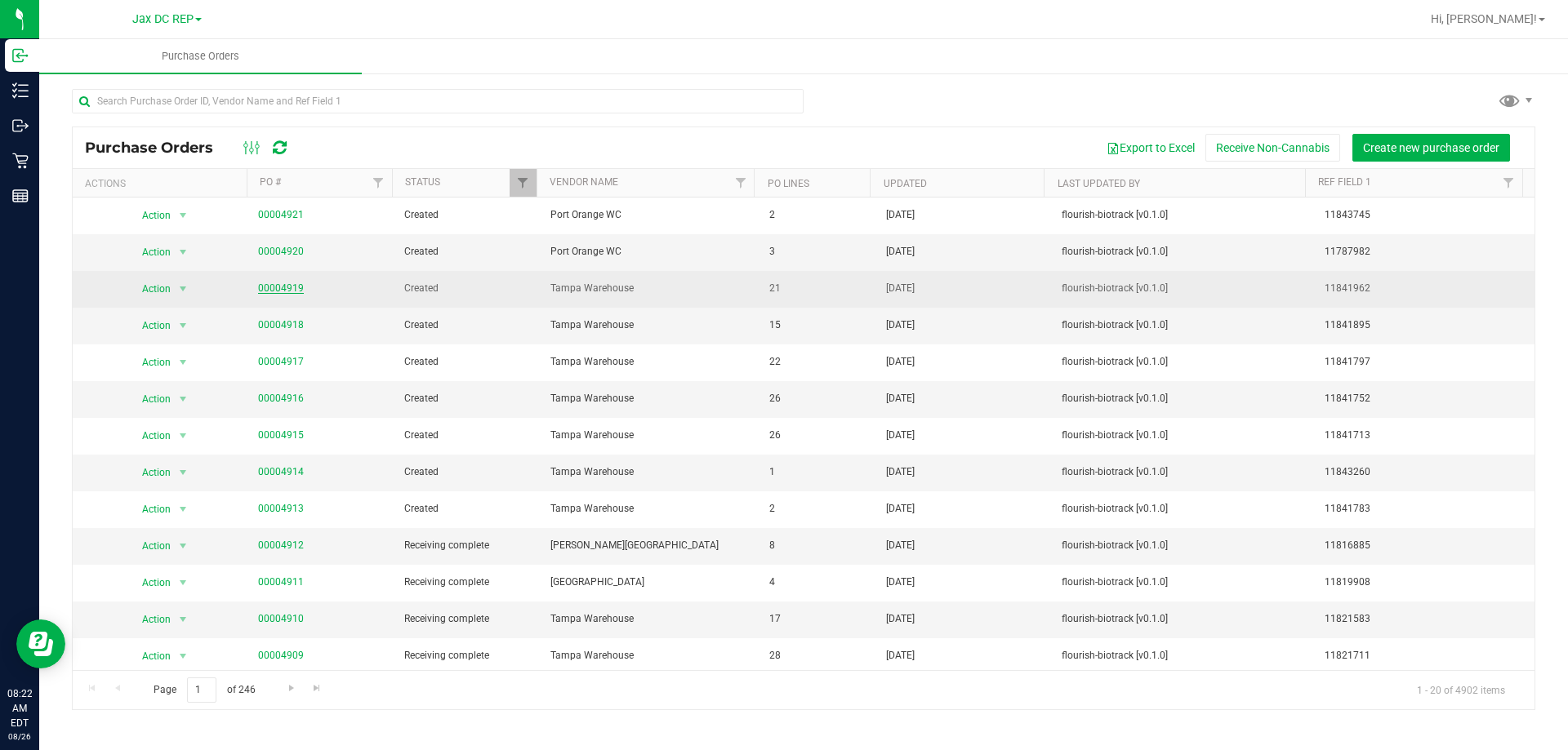
click at [276, 289] on link "00004919" at bounding box center [280, 289] width 46 height 12
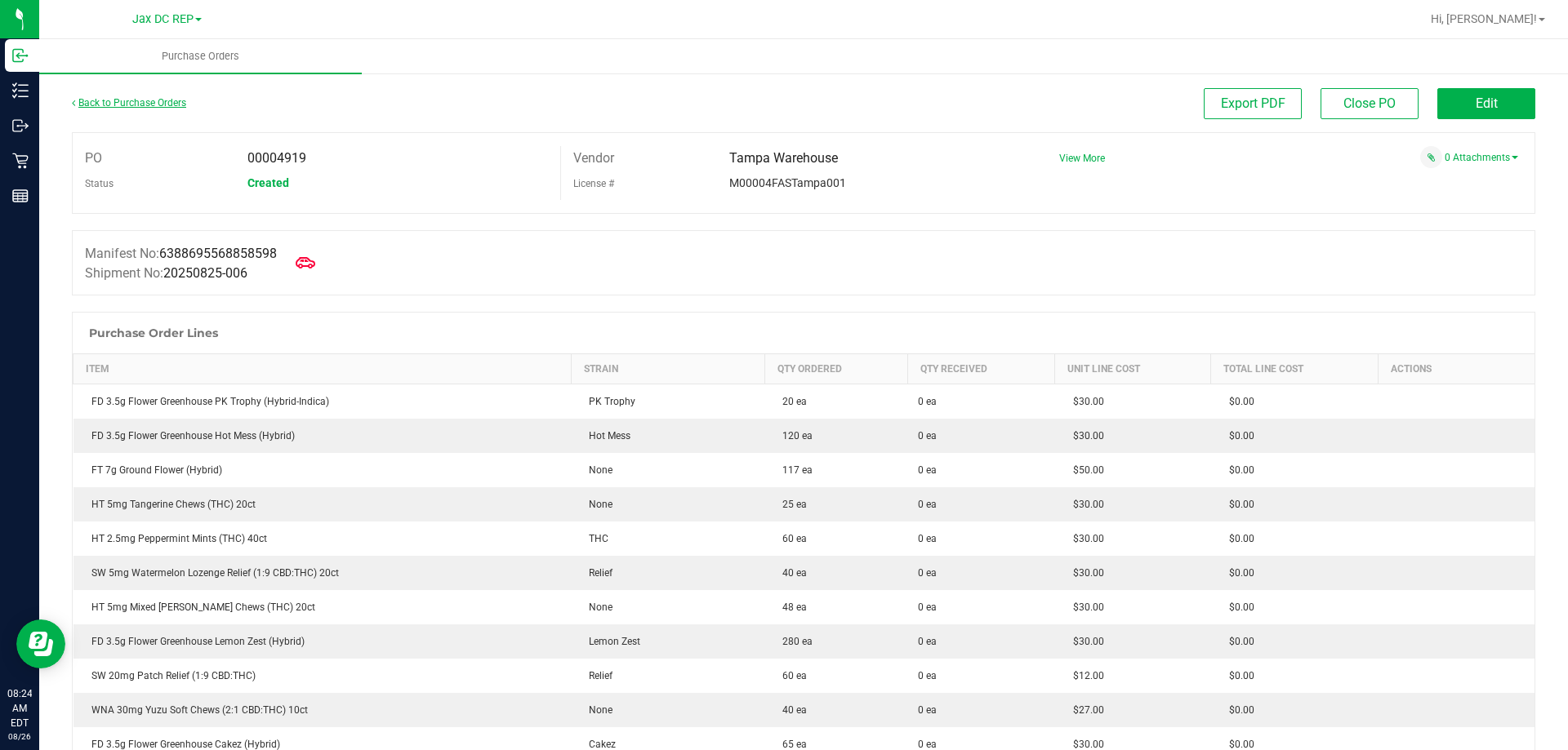
click at [163, 105] on link "Back to Purchase Orders" at bounding box center [129, 103] width 115 height 12
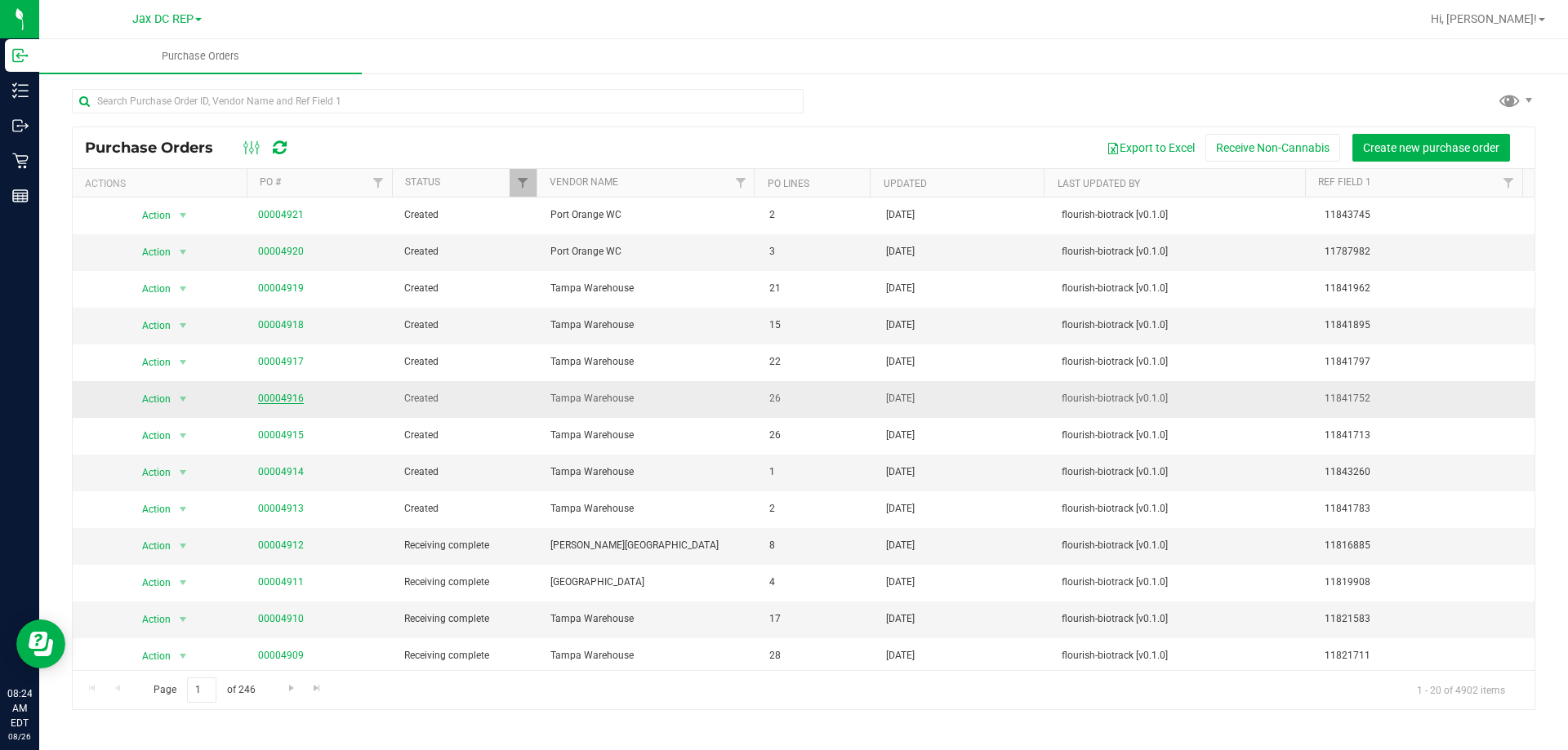
click at [273, 395] on link "00004916" at bounding box center [280, 398] width 46 height 12
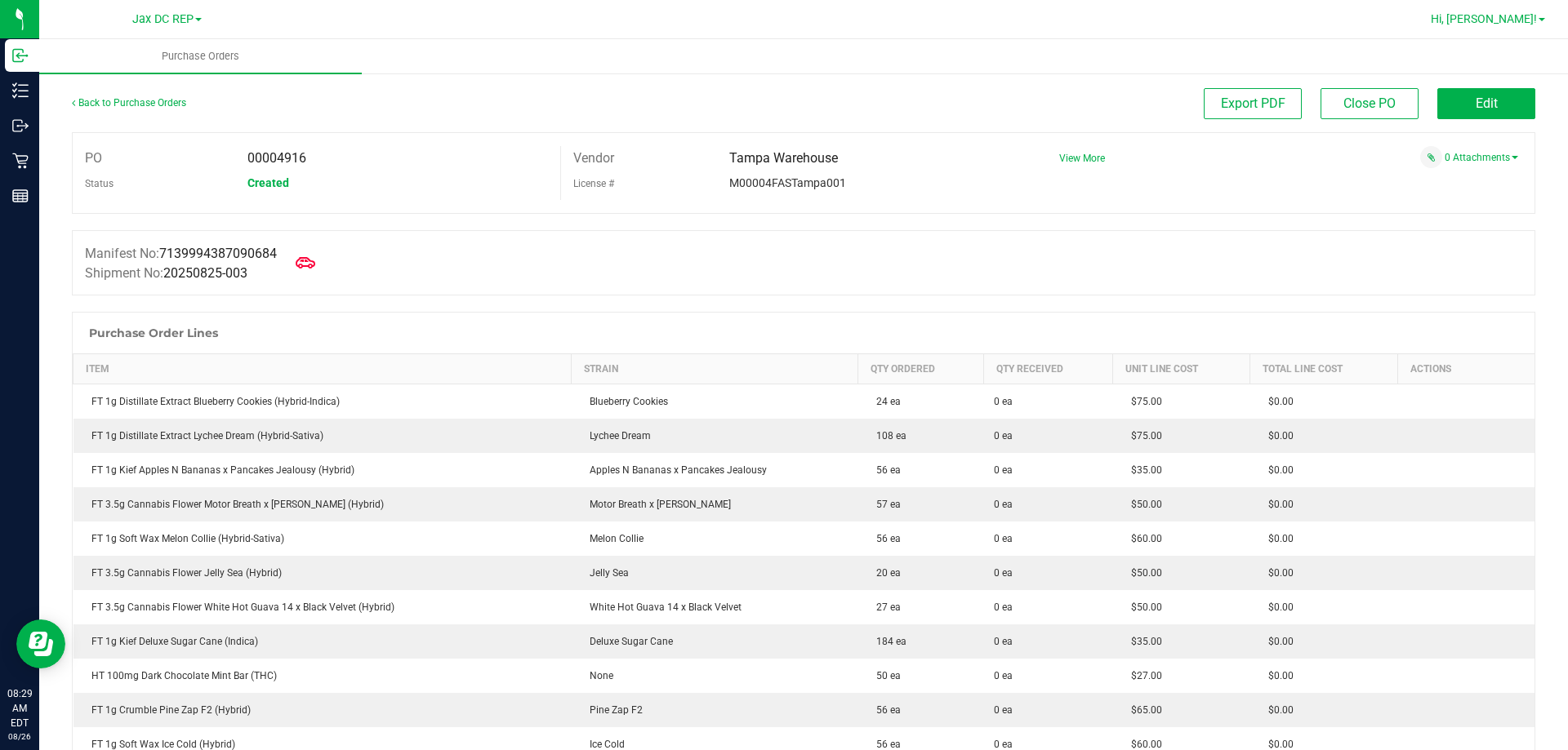
click at [1493, 19] on span "Hi, [PERSON_NAME]!" at bounding box center [1482, 18] width 106 height 13
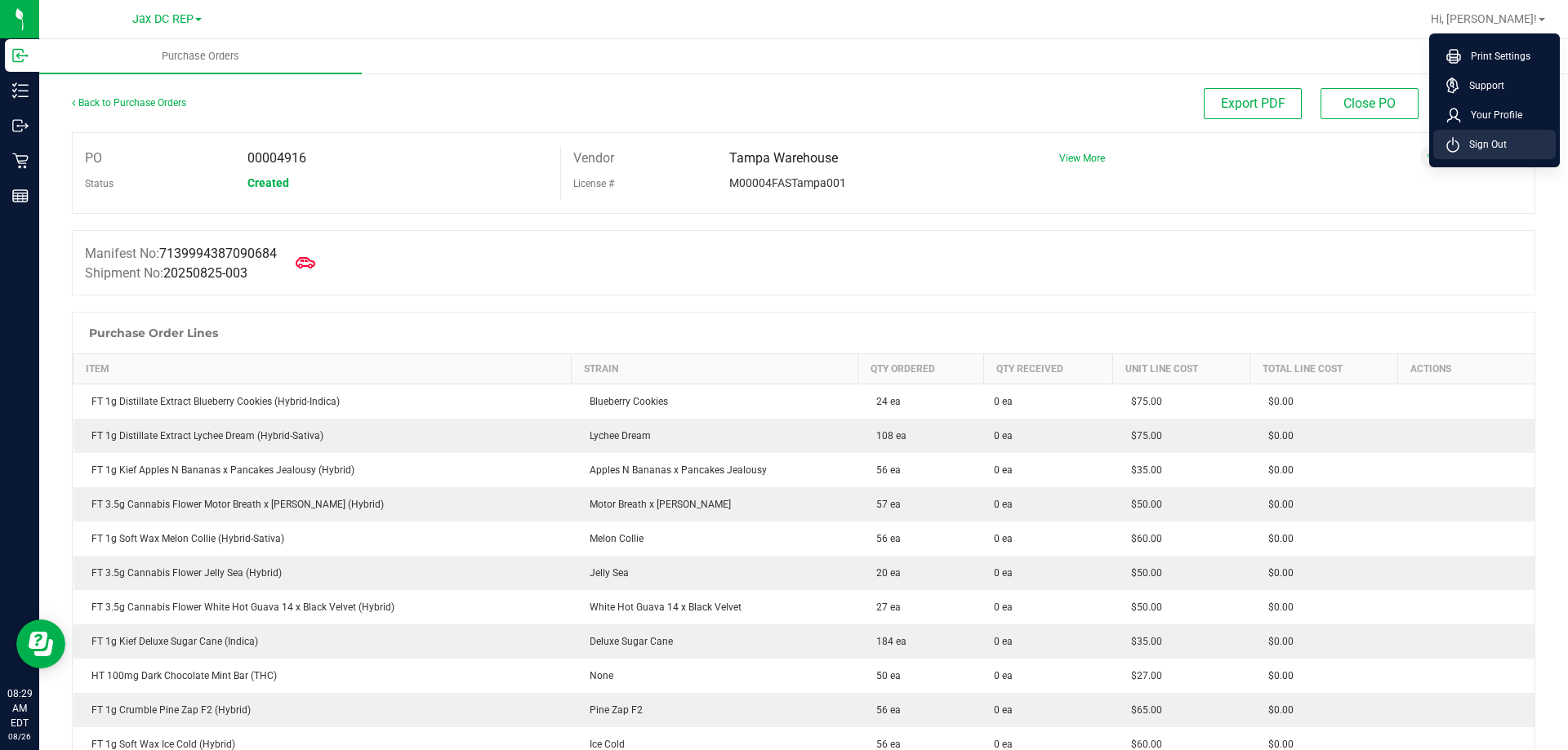
click at [1455, 152] on icon at bounding box center [1451, 145] width 13 height 16
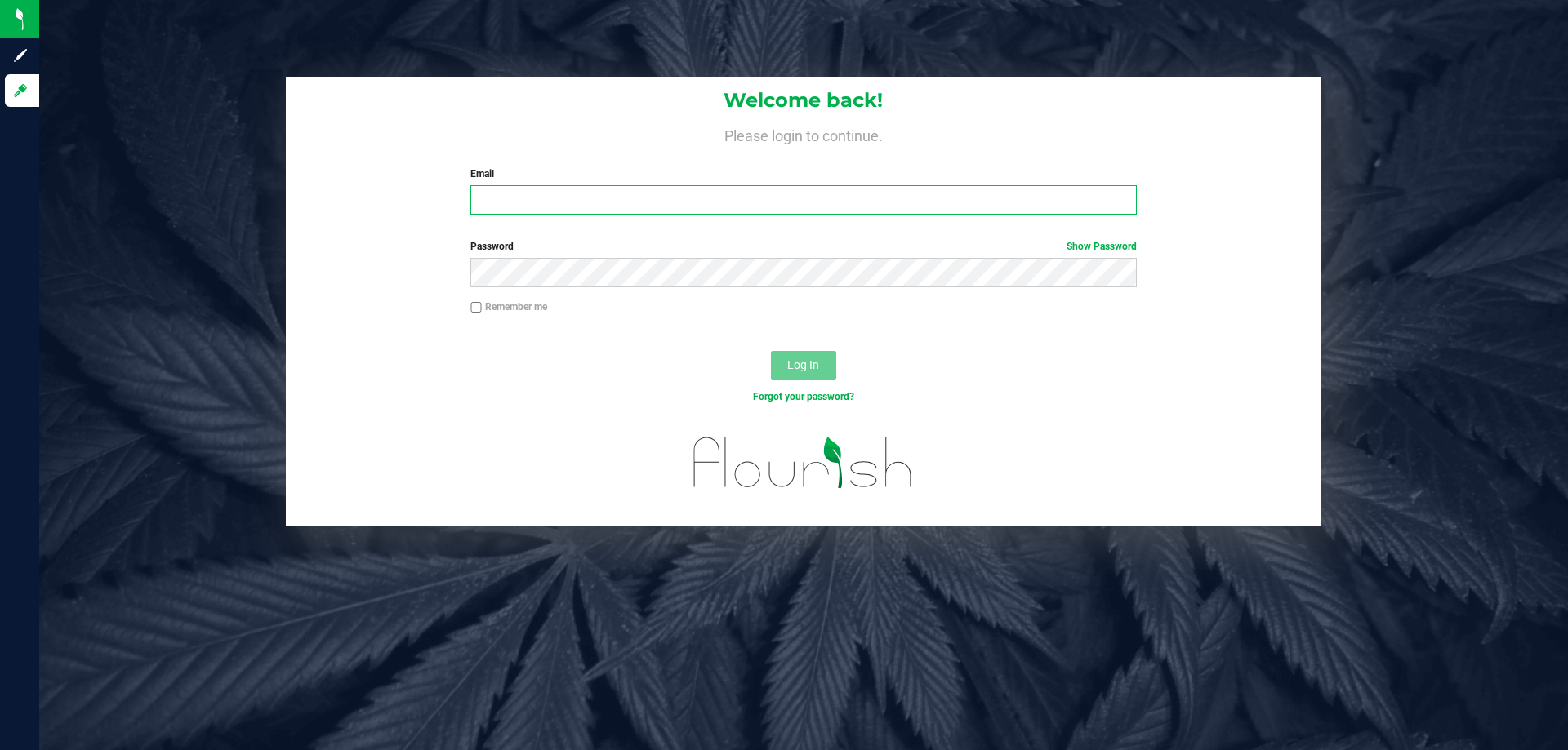
click at [921, 202] on input "Email" at bounding box center [803, 200] width 665 height 29
type input "[EMAIL_ADDRESS][DOMAIN_NAME]"
click at [771, 351] on button "Log In" at bounding box center [803, 365] width 65 height 29
